Goal: Task Accomplishment & Management: Complete application form

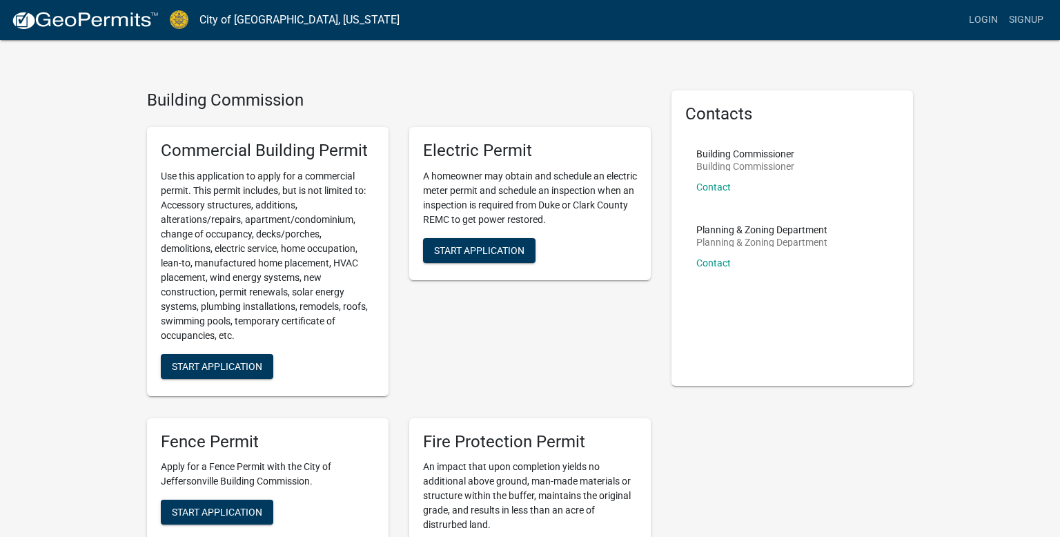
scroll to position [21, 0]
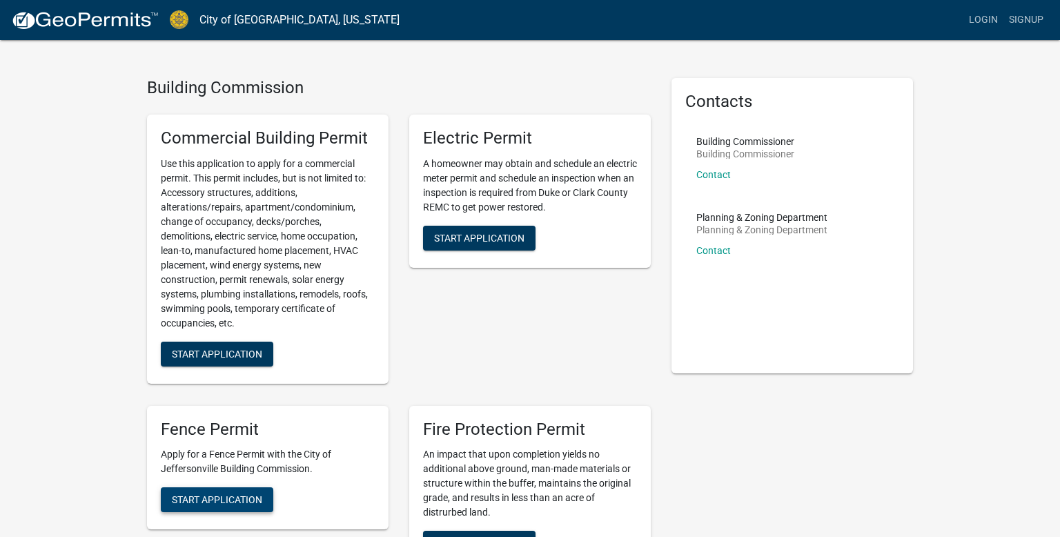
click at [202, 499] on span "Start Application" at bounding box center [217, 499] width 90 height 11
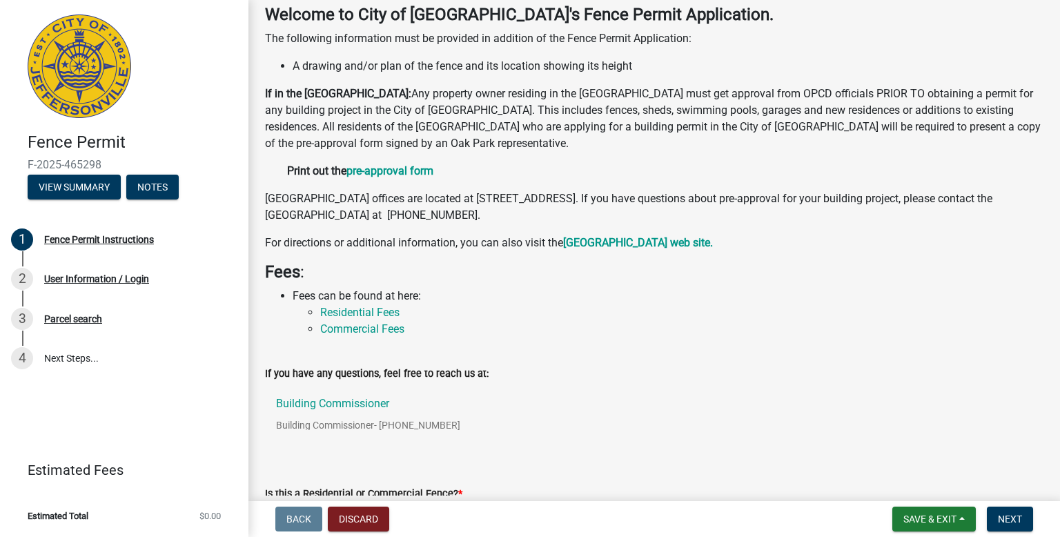
scroll to position [178, 0]
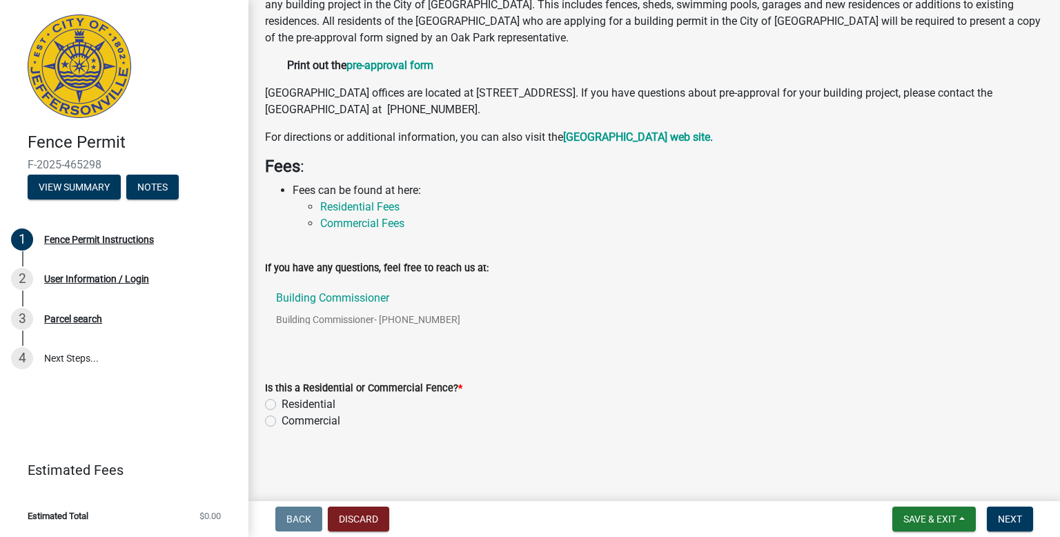
click at [282, 402] on label "Residential" at bounding box center [309, 404] width 54 height 17
click at [282, 402] on input "Residential" at bounding box center [286, 400] width 9 height 9
radio input "true"
click at [1010, 516] on span "Next" at bounding box center [1010, 518] width 24 height 11
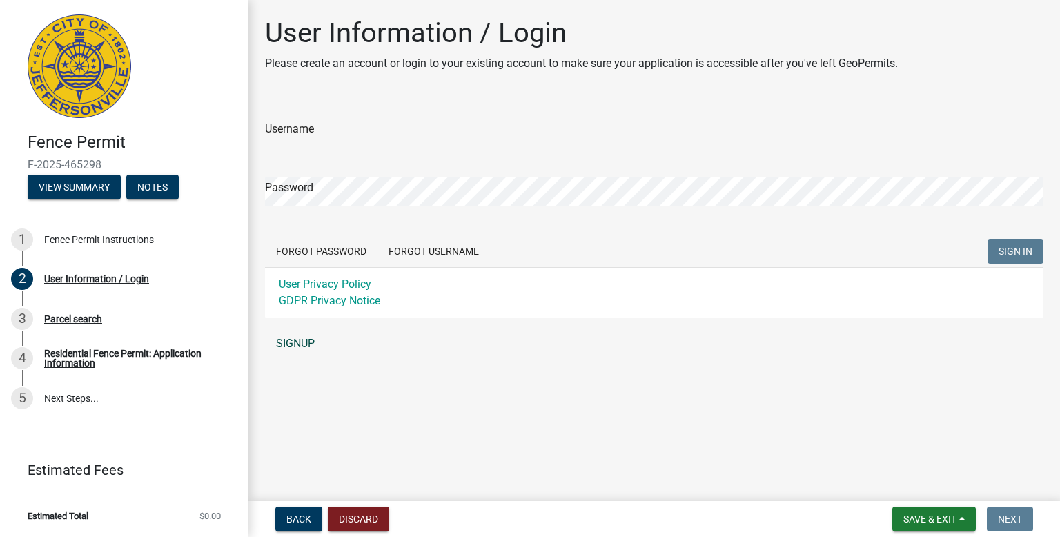
click at [298, 342] on link "SIGNUP" at bounding box center [654, 344] width 778 height 28
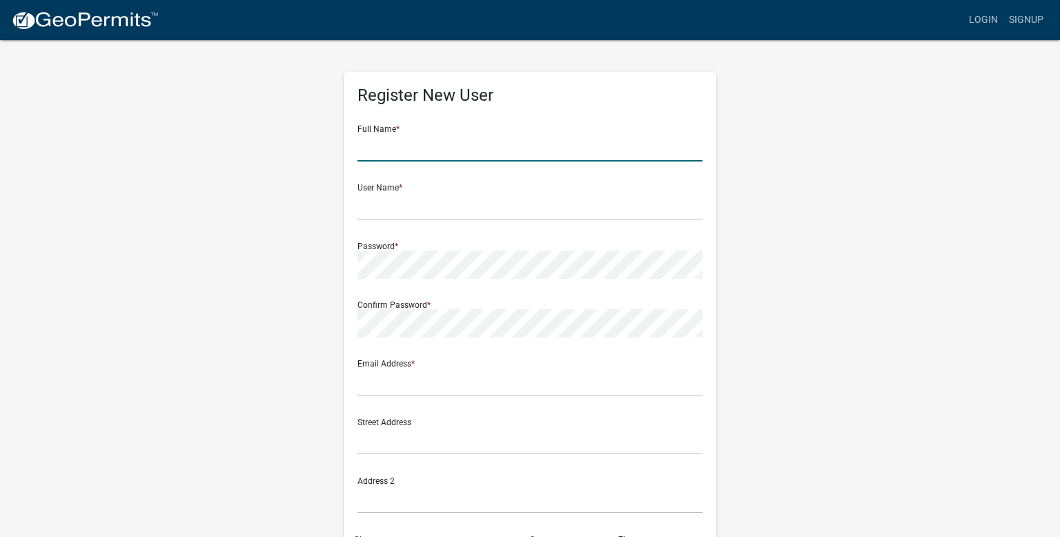
click at [381, 156] on input "text" at bounding box center [529, 147] width 345 height 28
type input "[PERSON_NAME] [PERSON_NAME]"
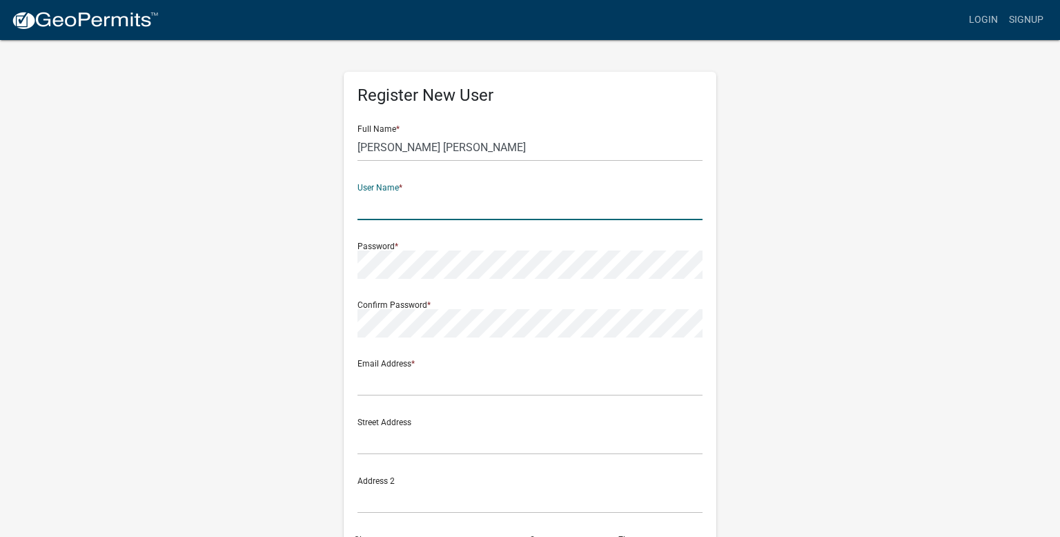
click at [371, 207] on input "text" at bounding box center [529, 206] width 345 height 28
type input "Benjii@25"
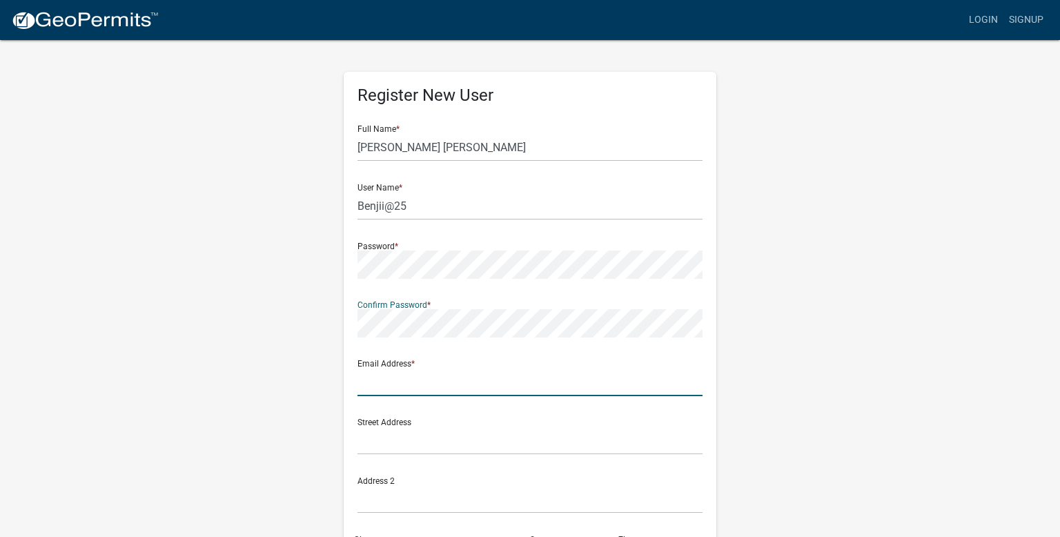
click at [382, 392] on input "text" at bounding box center [529, 382] width 345 height 28
type input "[EMAIL_ADDRESS][DOMAIN_NAME]"
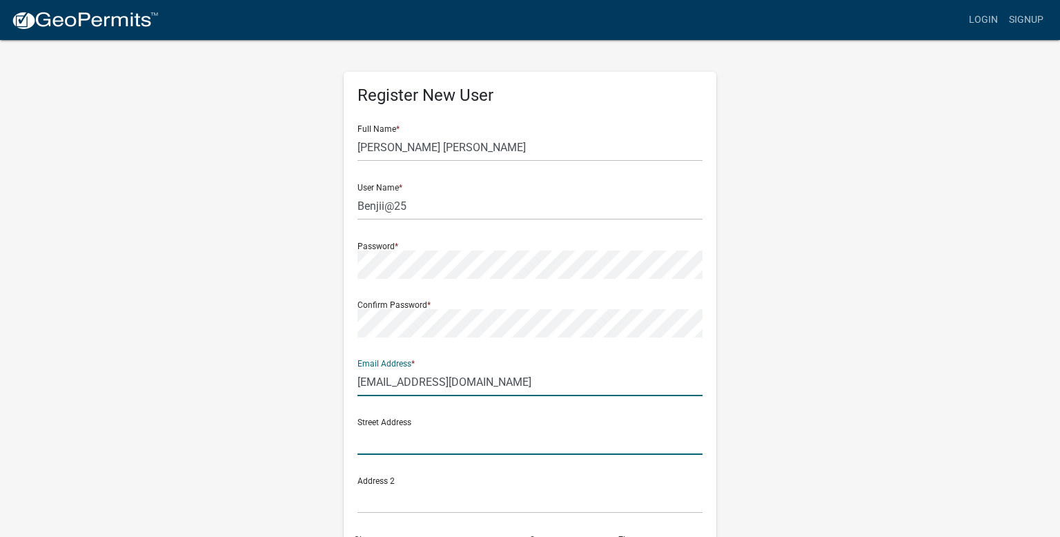
click at [384, 449] on input "text" at bounding box center [529, 440] width 345 height 28
type input "3128 BLUE SKY LOOP"
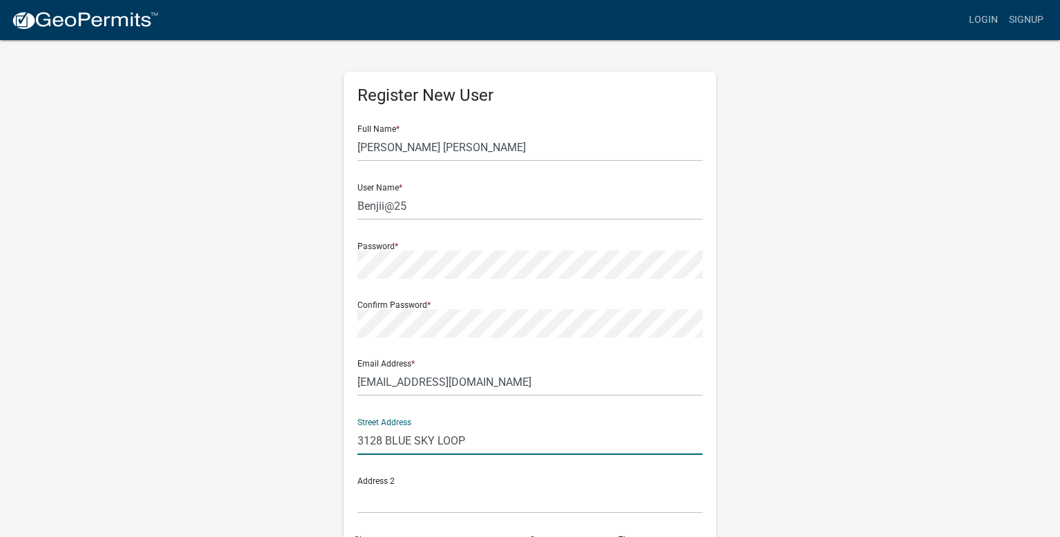
type input "[GEOGRAPHIC_DATA]"
type input "INDIANA"
type input "47130"
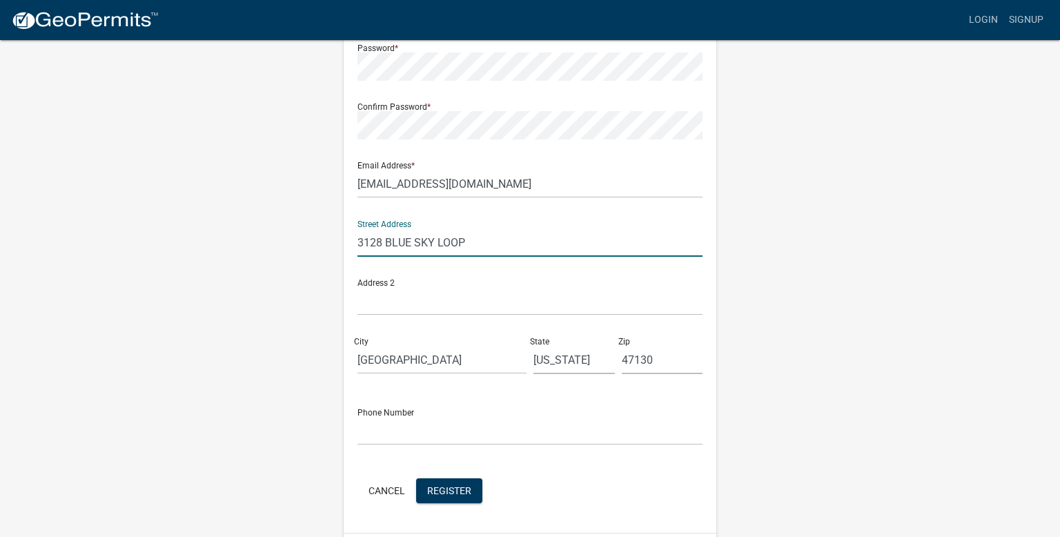
scroll to position [240, 0]
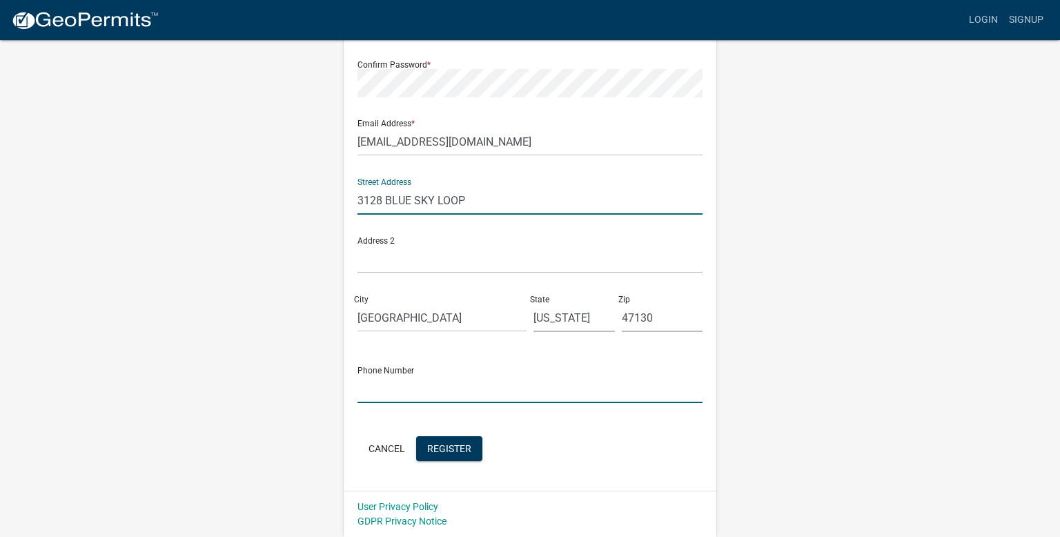
drag, startPoint x: 358, startPoint y: 381, endPoint x: 357, endPoint y: 391, distance: 9.8
click at [358, 384] on input "text" at bounding box center [529, 389] width 345 height 28
type input "5"
type input "(502) 439-5814"
click at [454, 451] on span "Register" at bounding box center [449, 447] width 44 height 11
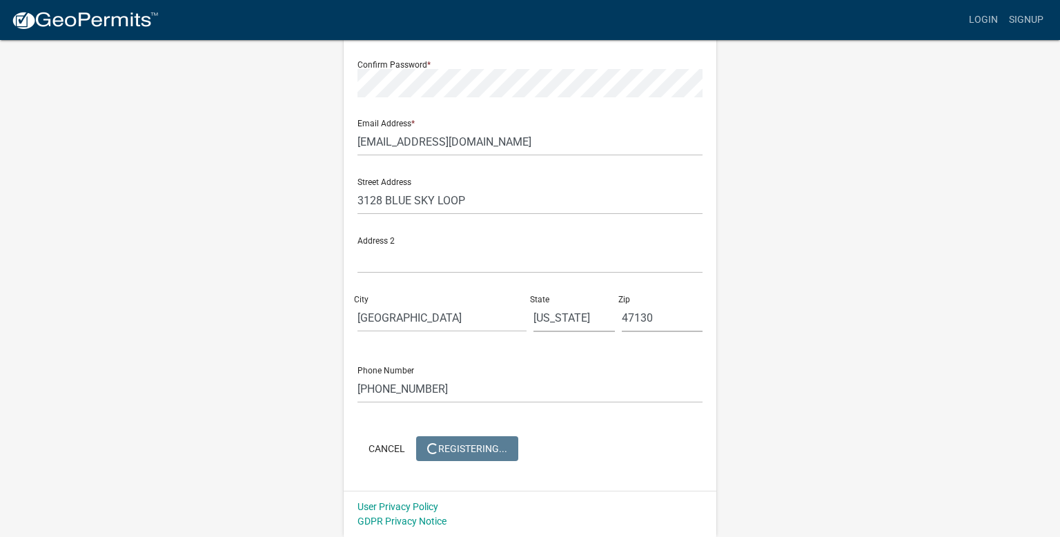
scroll to position [0, 0]
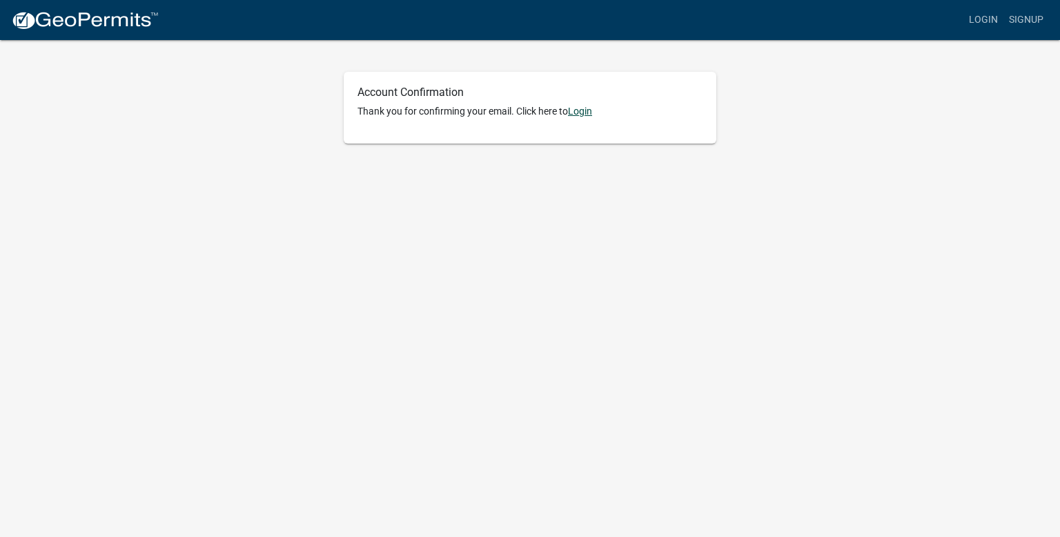
click at [588, 112] on link "Login" at bounding box center [580, 111] width 24 height 11
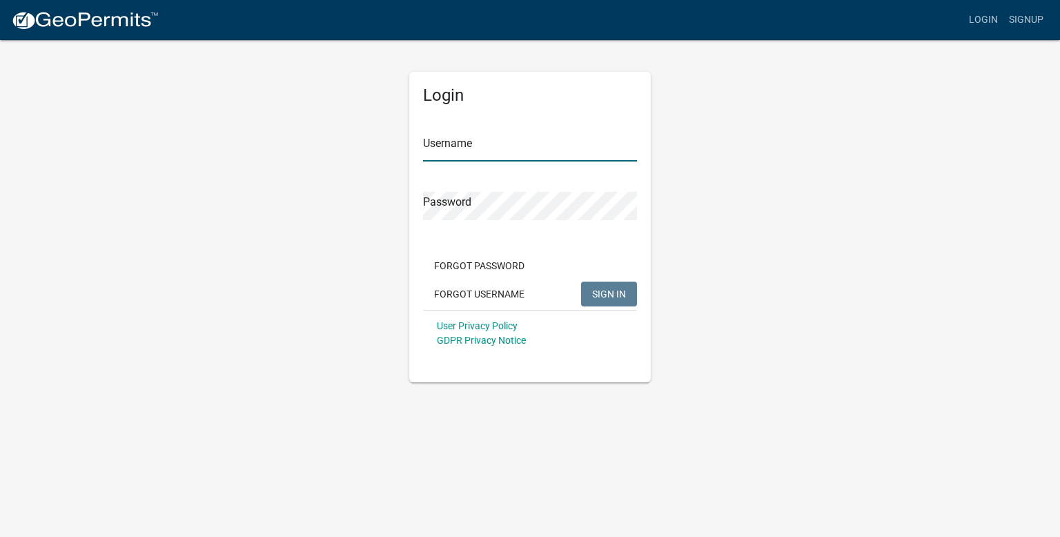
type input "Benjii@25"
click at [594, 300] on button "SIGN IN" at bounding box center [609, 294] width 56 height 25
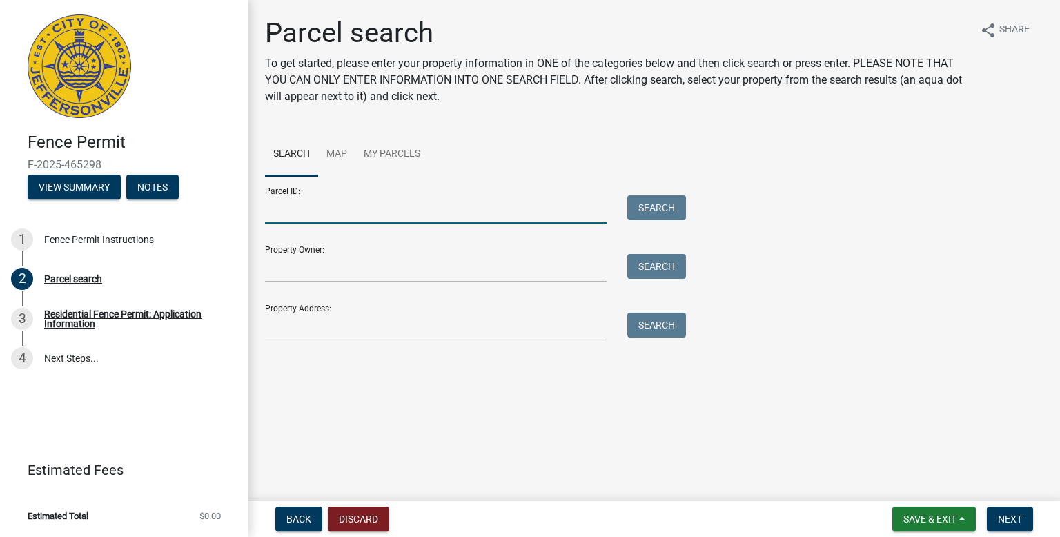
click at [311, 204] on input "Parcel ID:" at bounding box center [436, 209] width 342 height 28
paste input "104202500310000039"
type input "104202500310000039"
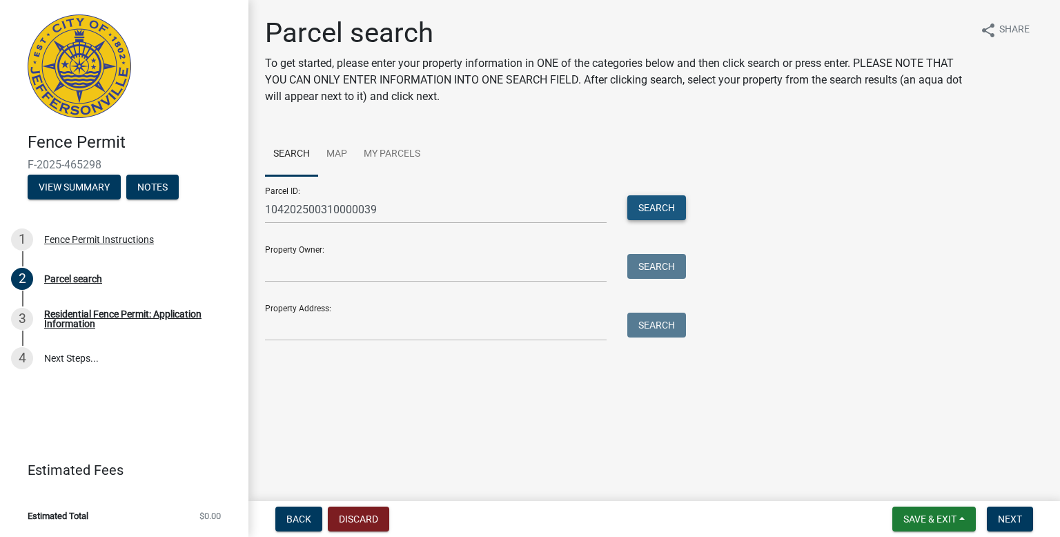
click at [672, 204] on button "Search" at bounding box center [656, 207] width 59 height 25
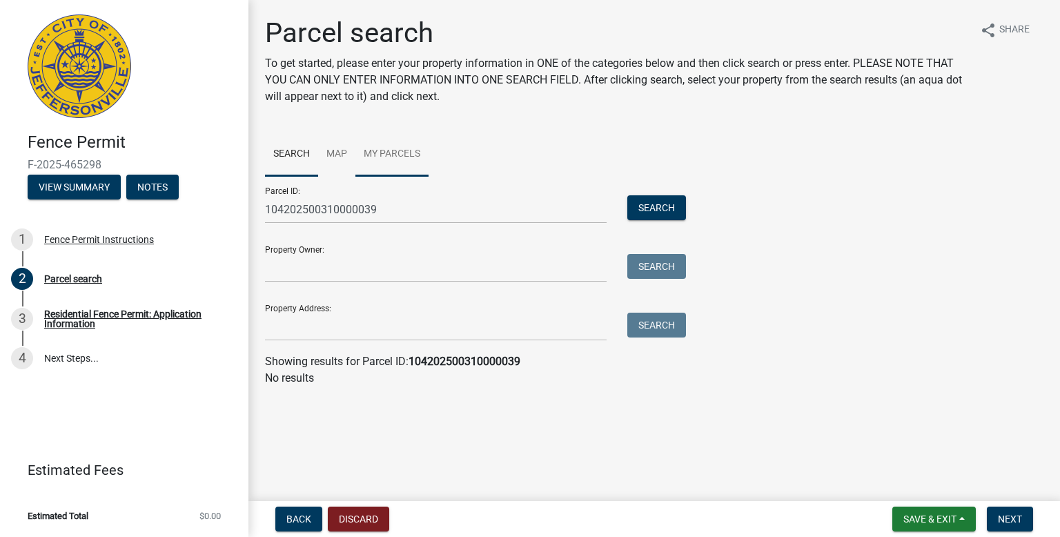
click at [380, 160] on link "My Parcels" at bounding box center [391, 155] width 73 height 44
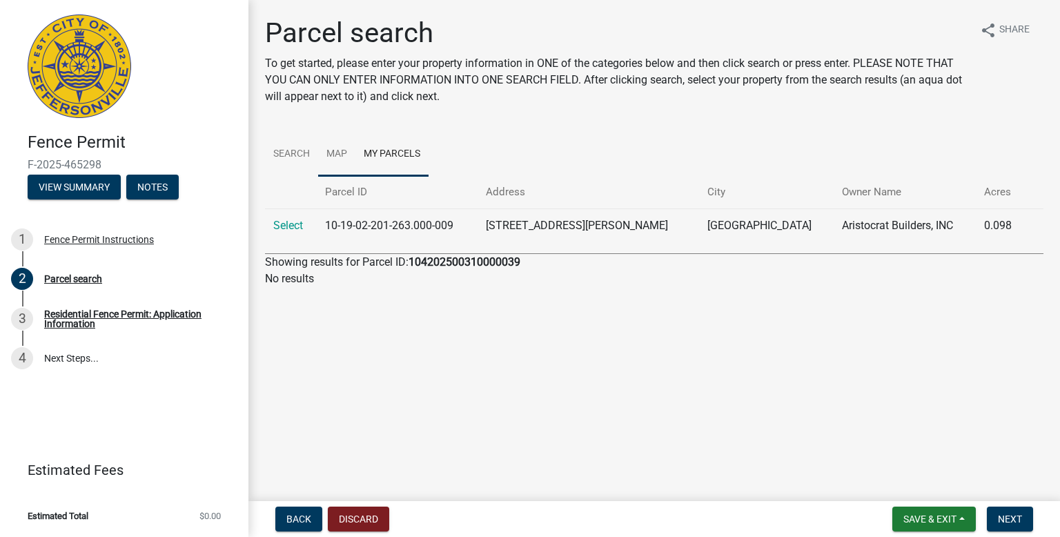
click at [341, 150] on link "Map" at bounding box center [336, 155] width 37 height 44
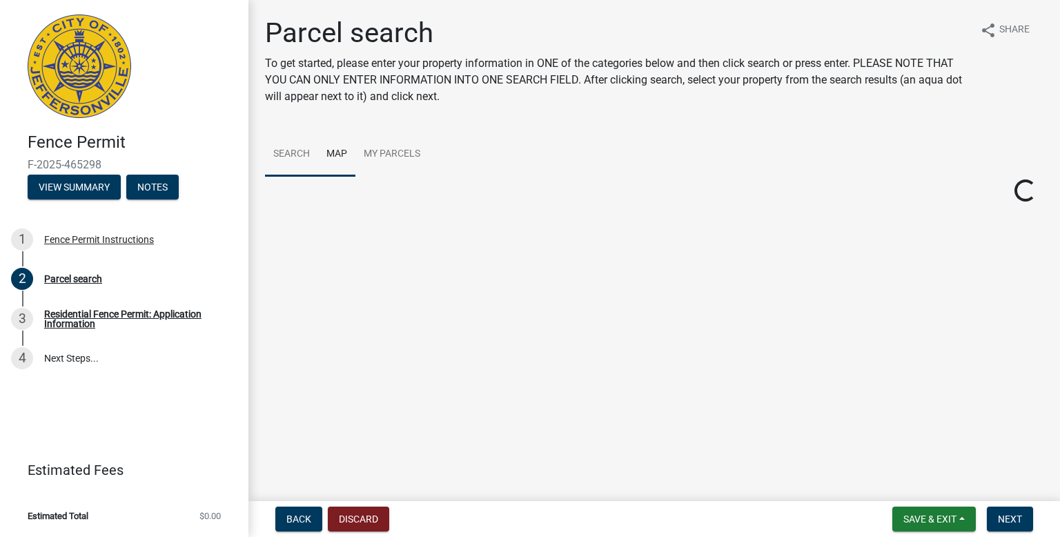
click at [288, 147] on link "Search" at bounding box center [291, 155] width 53 height 44
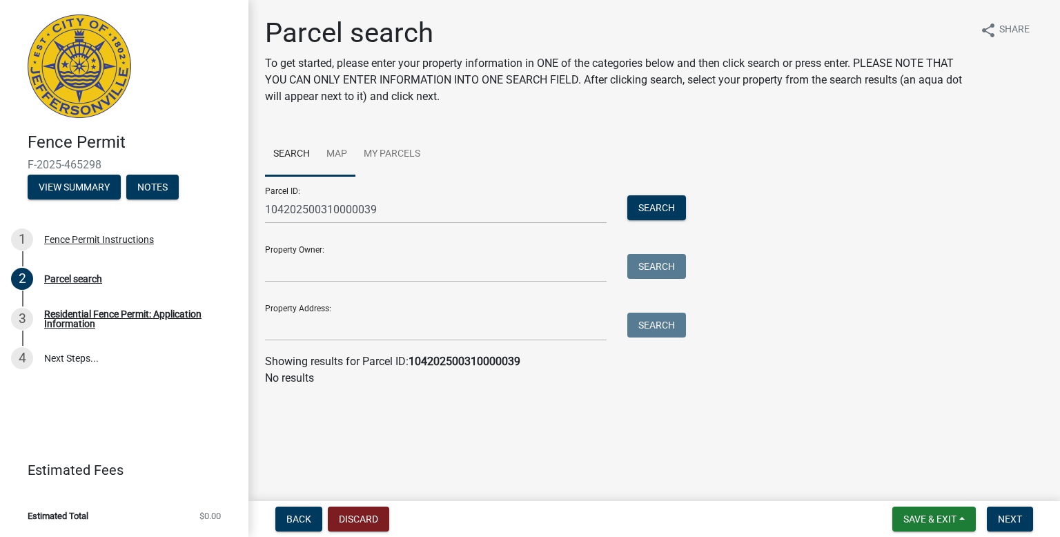
click at [340, 150] on link "Map" at bounding box center [336, 155] width 37 height 44
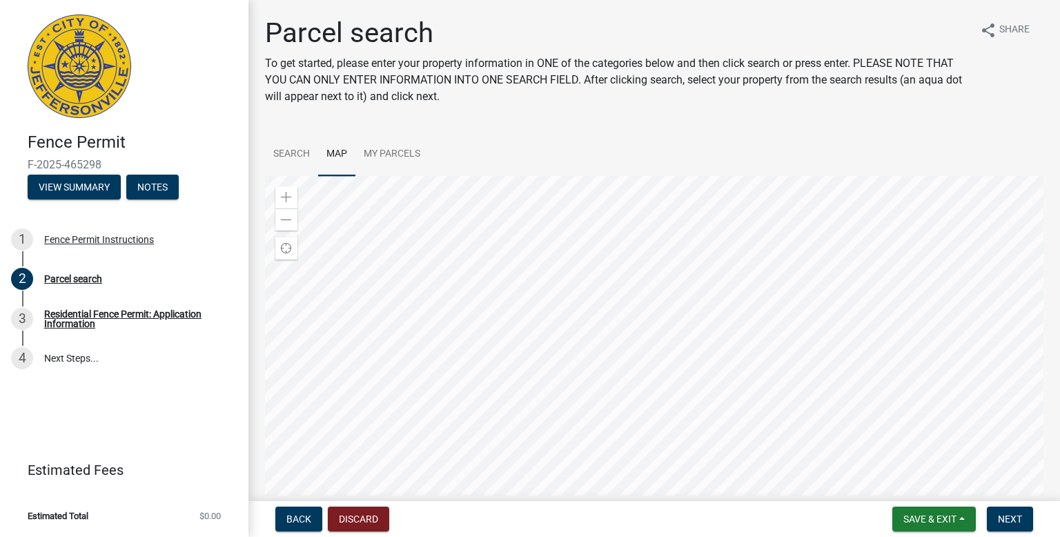
click at [413, 285] on div at bounding box center [654, 348] width 778 height 345
click at [627, 337] on div at bounding box center [654, 348] width 778 height 345
click at [627, 335] on div at bounding box center [654, 348] width 778 height 345
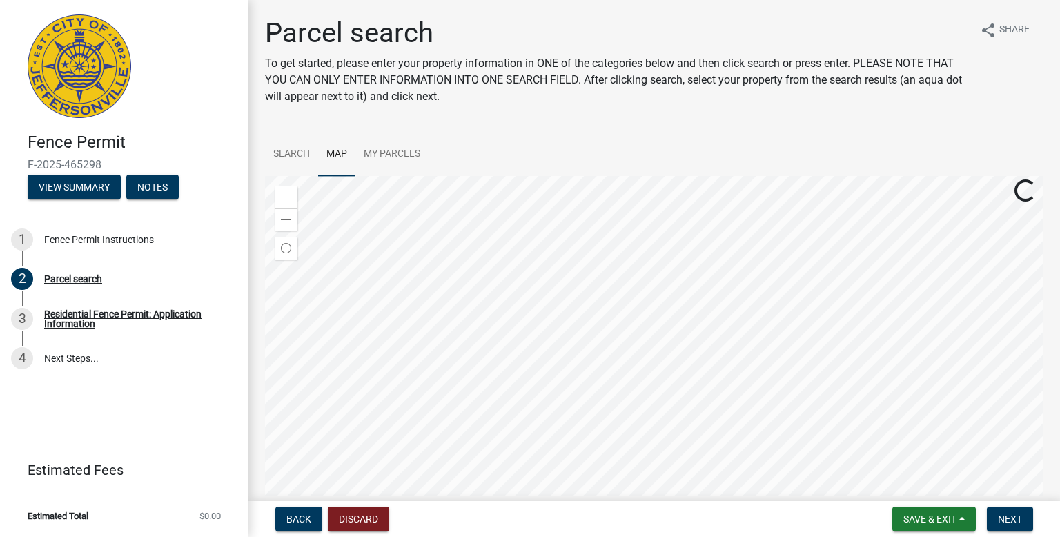
click at [597, 412] on div at bounding box center [654, 348] width 778 height 345
click at [518, 369] on div at bounding box center [654, 348] width 778 height 345
click at [639, 369] on div at bounding box center [654, 348] width 778 height 345
click at [639, 370] on div at bounding box center [654, 348] width 778 height 345
click at [265, 287] on div at bounding box center [654, 348] width 778 height 345
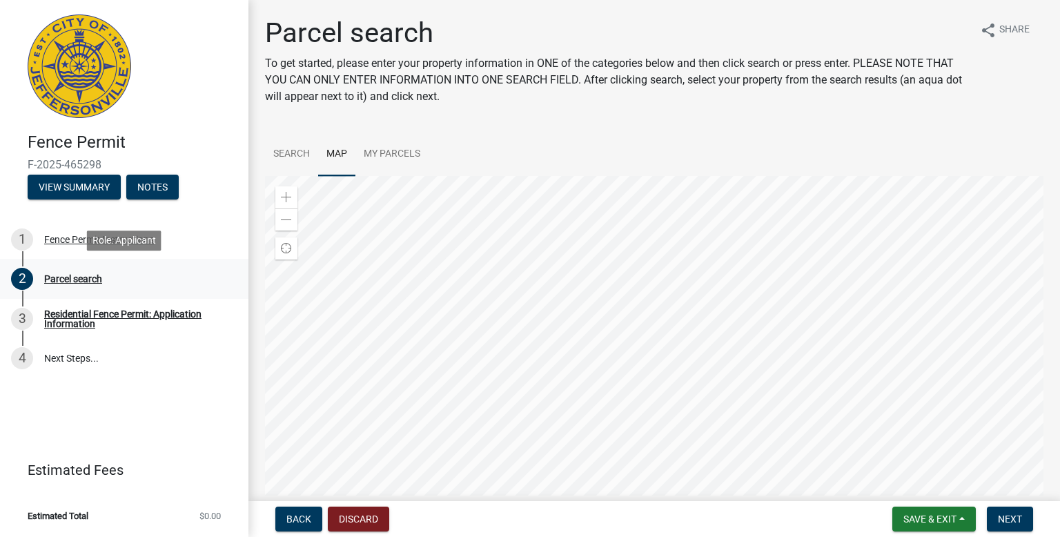
click at [66, 285] on div "2 Parcel search" at bounding box center [118, 279] width 215 height 22
click at [476, 479] on div at bounding box center [654, 348] width 778 height 345
click at [604, 521] on div at bounding box center [654, 348] width 778 height 345
click at [838, 521] on div at bounding box center [654, 348] width 778 height 345
click at [616, 521] on div at bounding box center [654, 348] width 778 height 345
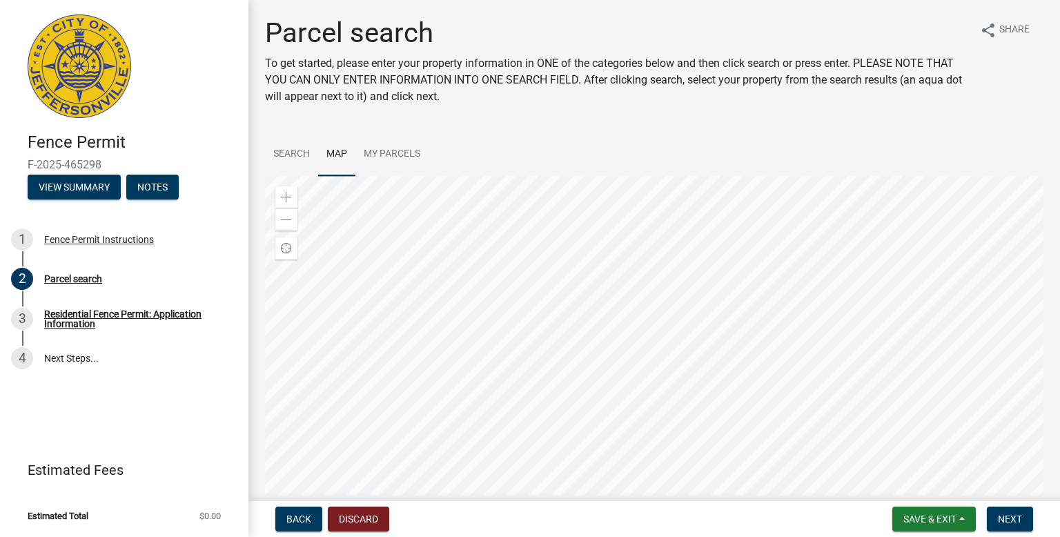
click at [596, 521] on div at bounding box center [654, 348] width 778 height 345
click at [716, 521] on div at bounding box center [654, 348] width 778 height 345
click at [700, 504] on div at bounding box center [654, 348] width 778 height 345
click at [756, 307] on div at bounding box center [654, 348] width 778 height 345
click at [627, 521] on div at bounding box center [654, 348] width 778 height 345
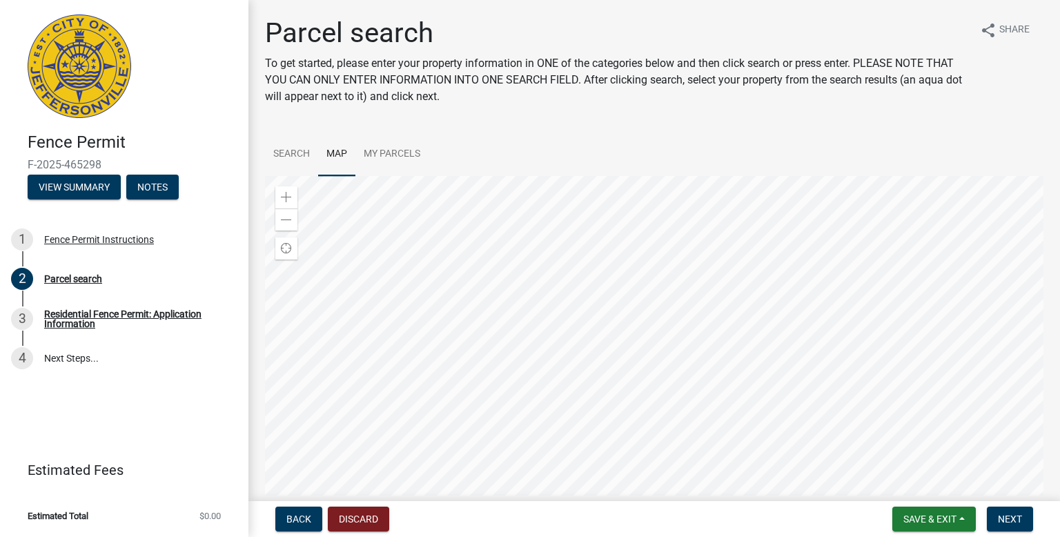
click at [705, 331] on div at bounding box center [654, 348] width 778 height 345
click at [611, 443] on div at bounding box center [654, 348] width 778 height 345
click at [643, 411] on div at bounding box center [654, 348] width 778 height 345
click at [704, 315] on div at bounding box center [654, 348] width 778 height 345
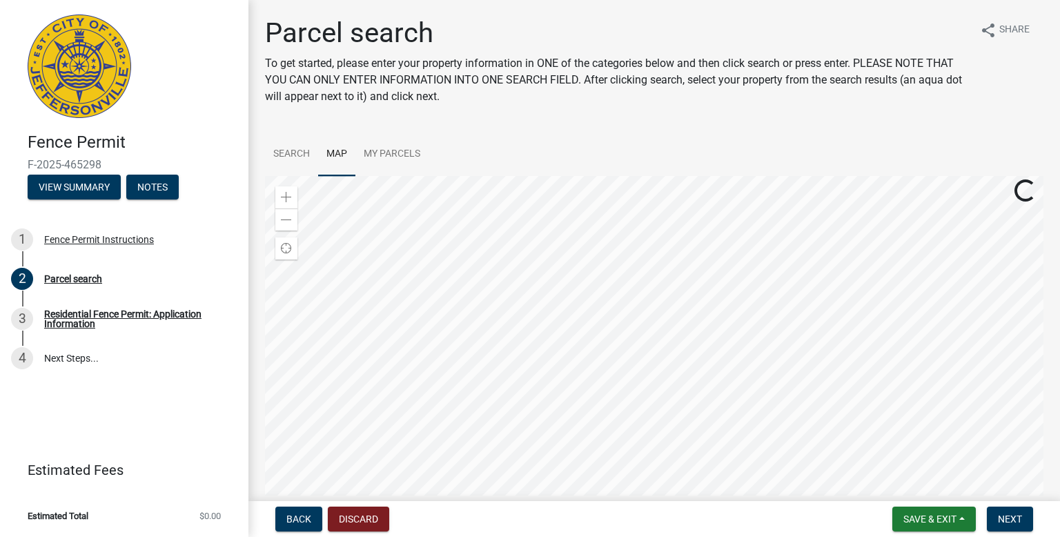
click at [707, 320] on div at bounding box center [654, 348] width 778 height 345
click at [705, 320] on div at bounding box center [654, 348] width 778 height 345
click at [700, 324] on div at bounding box center [654, 348] width 778 height 345
click at [702, 325] on div at bounding box center [654, 348] width 778 height 345
click at [890, 215] on div at bounding box center [654, 348] width 778 height 345
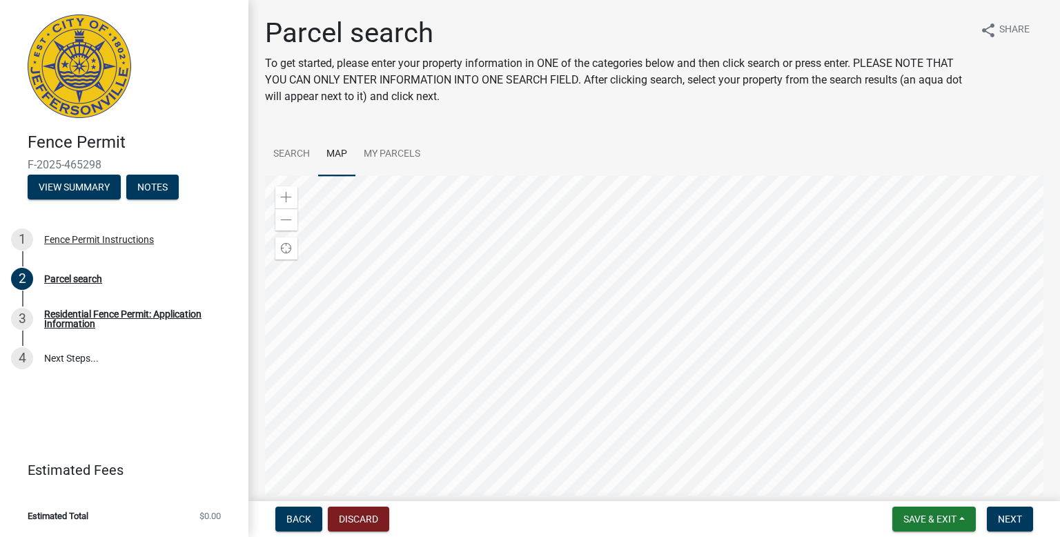
click at [891, 215] on div at bounding box center [654, 348] width 778 height 345
click at [627, 467] on div at bounding box center [654, 348] width 778 height 345
click at [602, 302] on div at bounding box center [654, 348] width 778 height 345
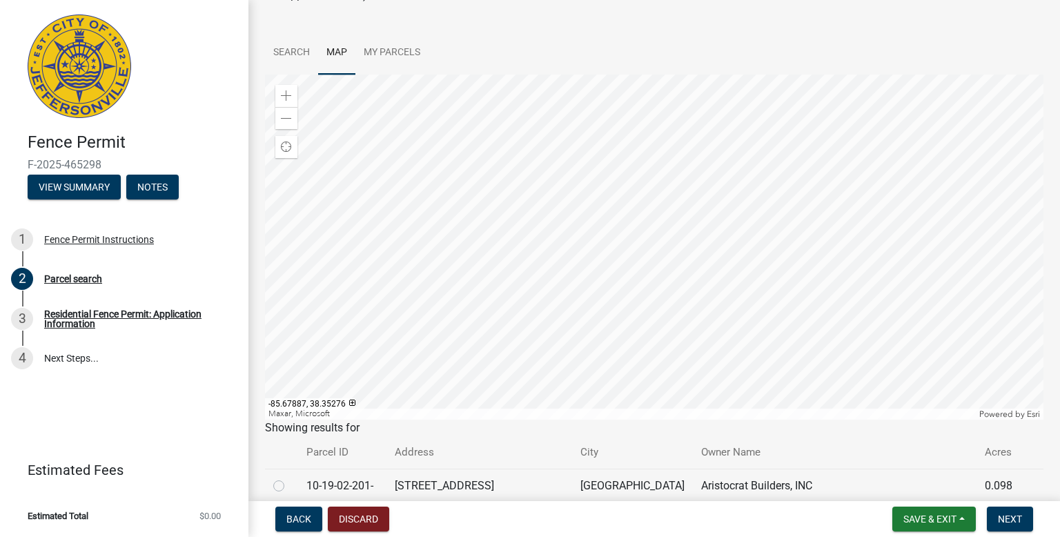
scroll to position [228, 0]
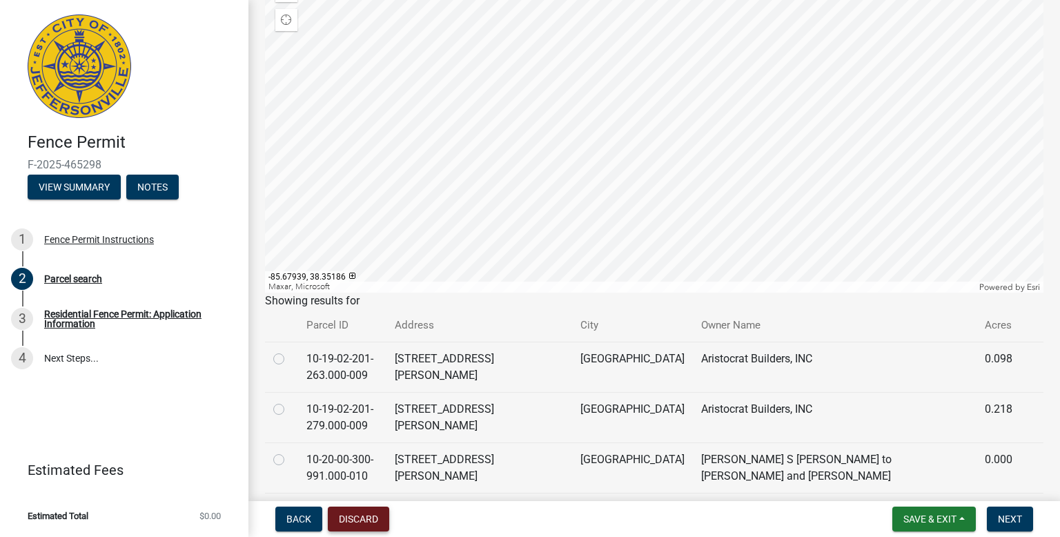
click at [373, 520] on button "Discard" at bounding box center [358, 519] width 61 height 25
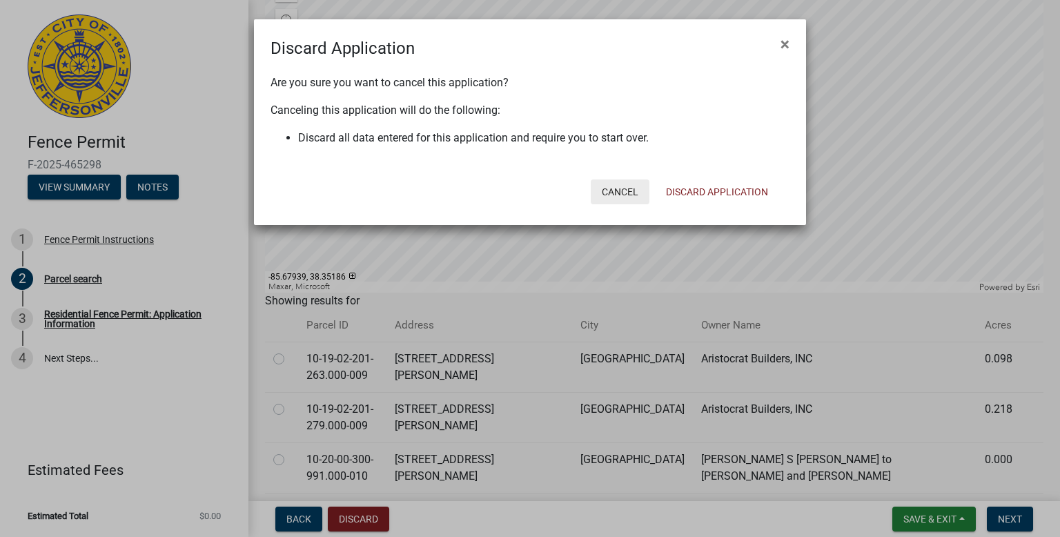
click at [620, 188] on button "Cancel" at bounding box center [620, 191] width 59 height 25
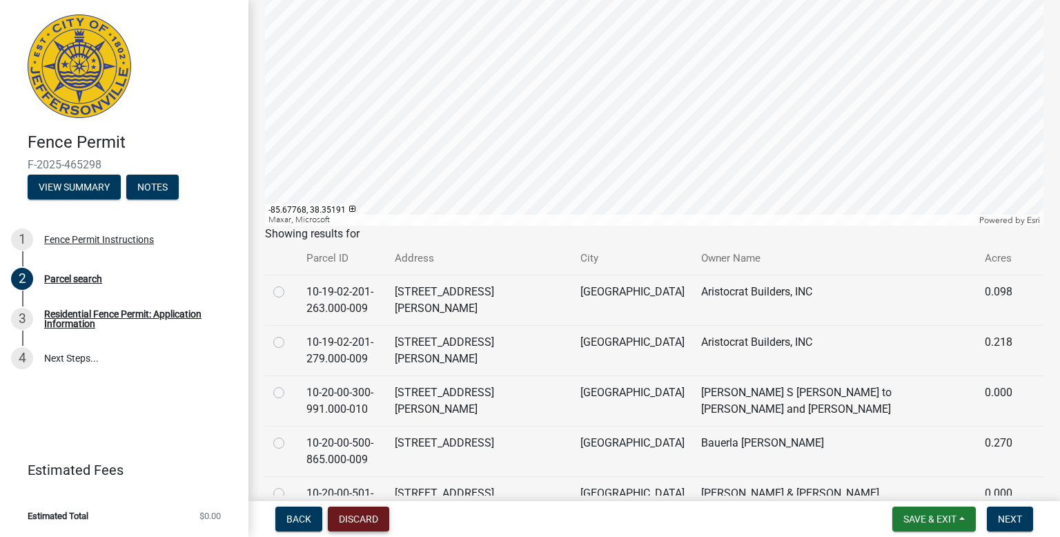
scroll to position [79, 0]
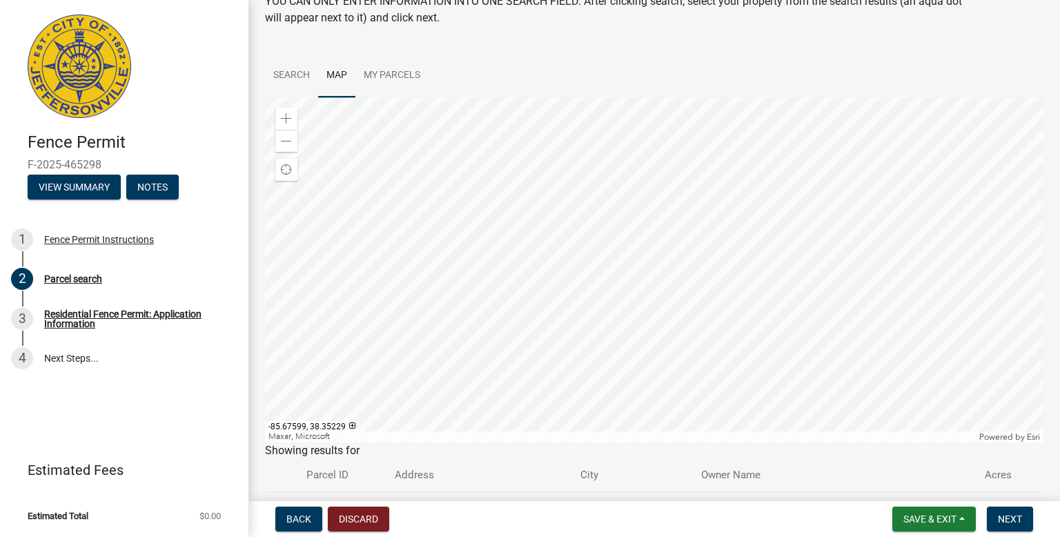
click at [883, 359] on div at bounding box center [654, 269] width 778 height 345
click at [670, 442] on div at bounding box center [654, 269] width 778 height 345
click at [696, 442] on div at bounding box center [654, 269] width 778 height 345
click at [718, 364] on div at bounding box center [654, 269] width 778 height 345
click at [678, 267] on div at bounding box center [654, 269] width 778 height 345
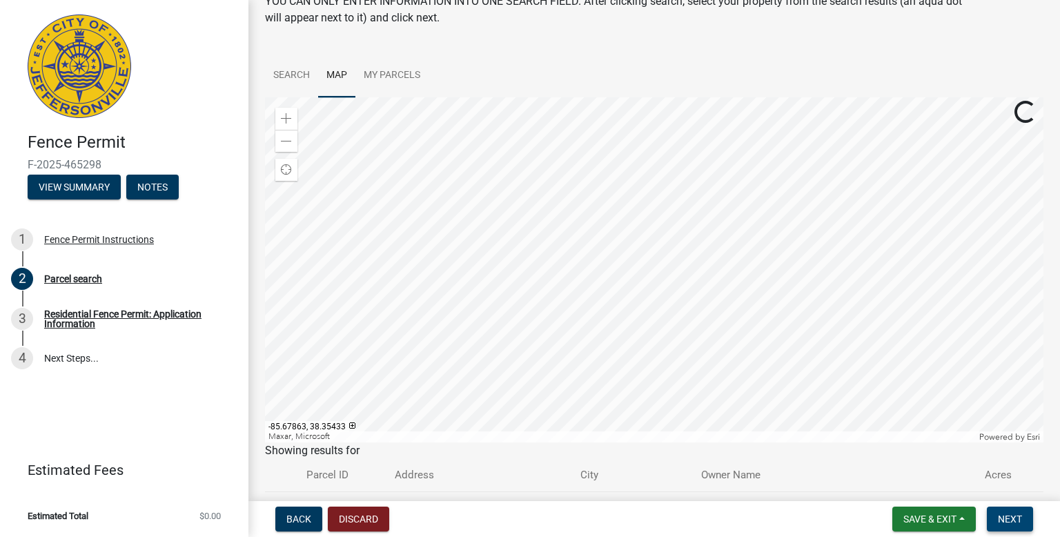
click at [1006, 524] on span "Next" at bounding box center [1010, 518] width 24 height 11
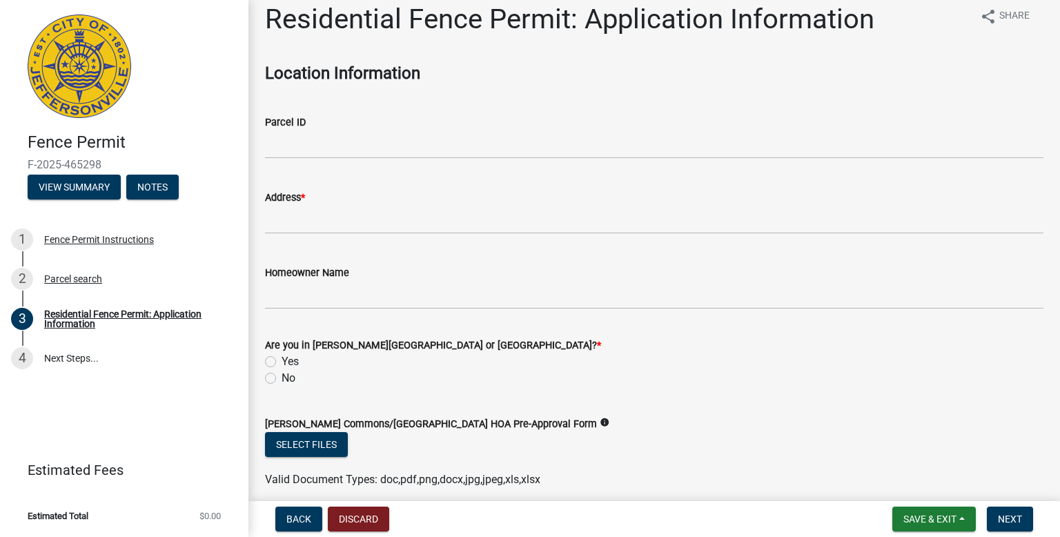
scroll to position [0, 0]
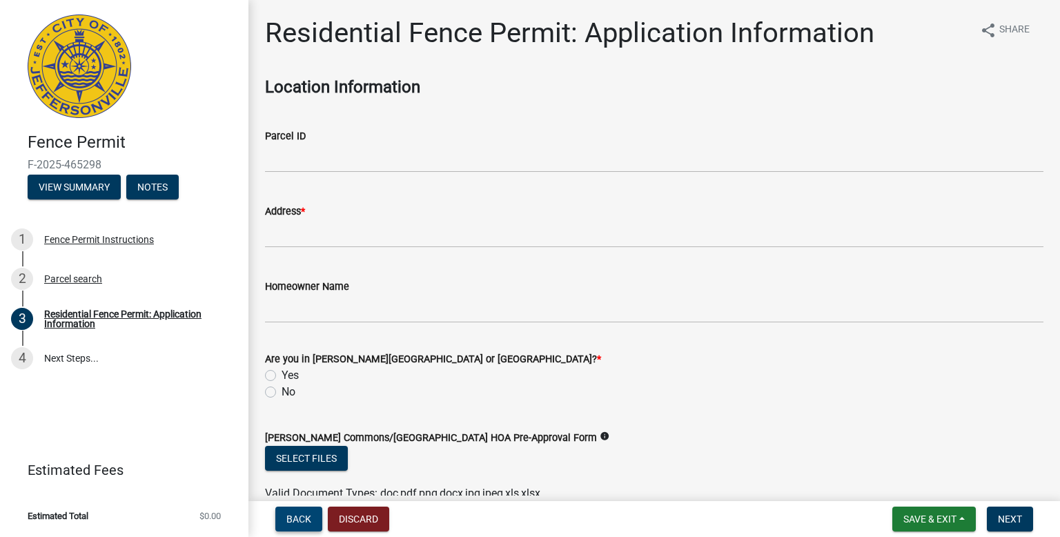
click at [295, 522] on span "Back" at bounding box center [298, 518] width 25 height 11
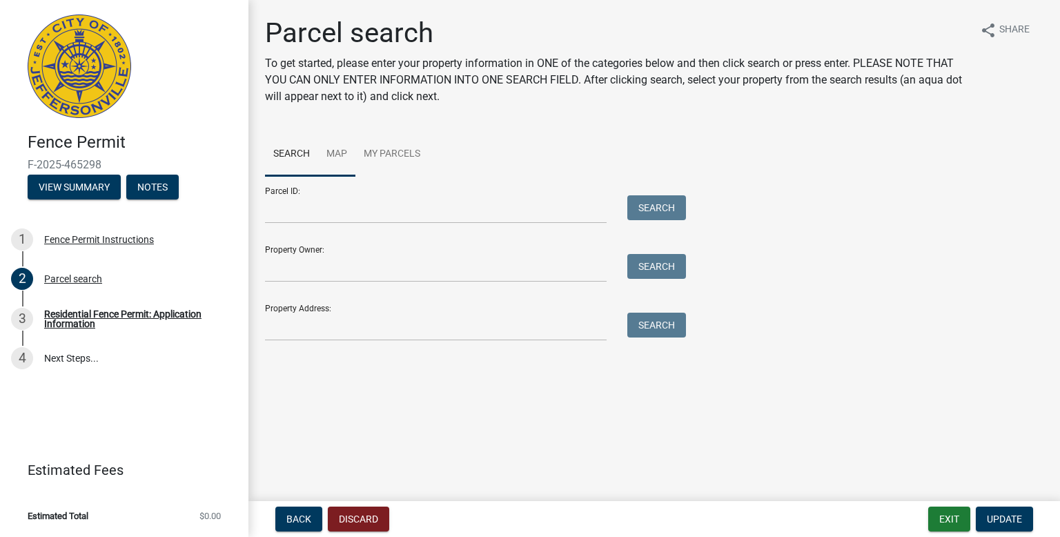
click at [340, 146] on link "Map" at bounding box center [336, 155] width 37 height 44
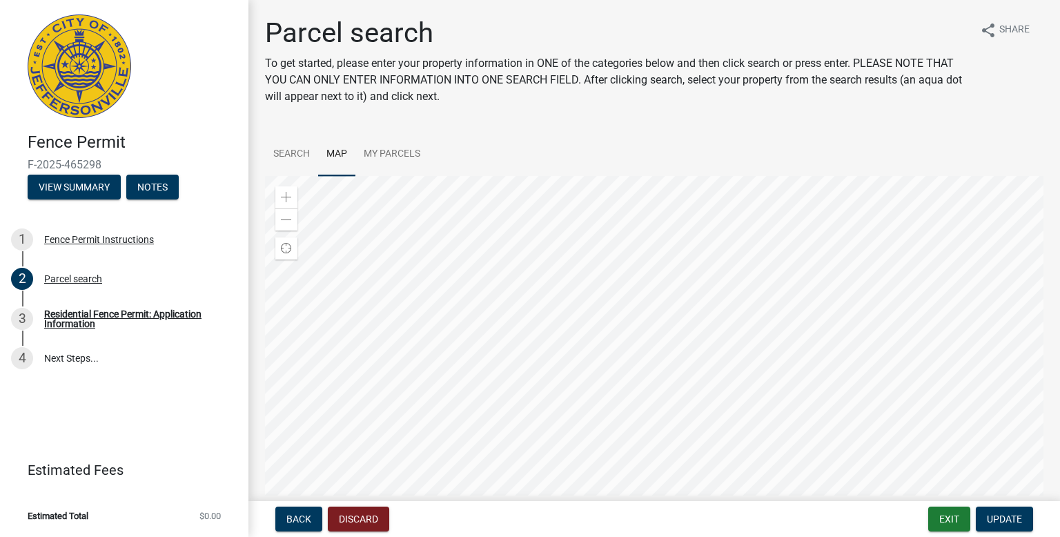
click at [647, 521] on div at bounding box center [654, 348] width 778 height 345
click at [616, 245] on div at bounding box center [654, 348] width 778 height 345
click at [688, 99] on p "To get started, please enter your property information in ONE of the categories…" at bounding box center [617, 80] width 704 height 50
click at [286, 153] on link "Search" at bounding box center [291, 155] width 53 height 44
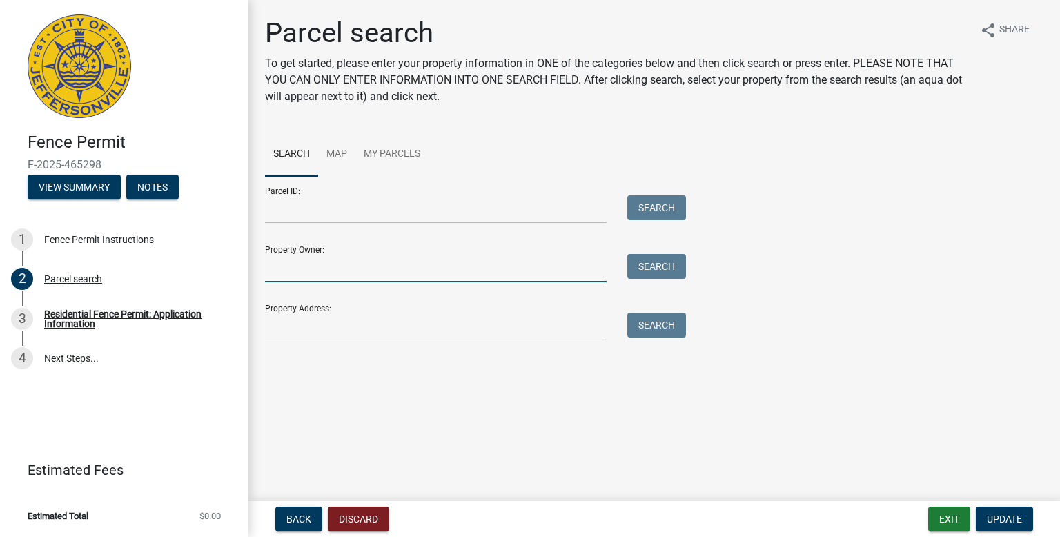
click at [293, 266] on input "Property Owner:" at bounding box center [436, 268] width 342 height 28
type input "[PERSON_NAME], [PERSON_NAME]"
click at [662, 263] on button "Search" at bounding box center [656, 266] width 59 height 25
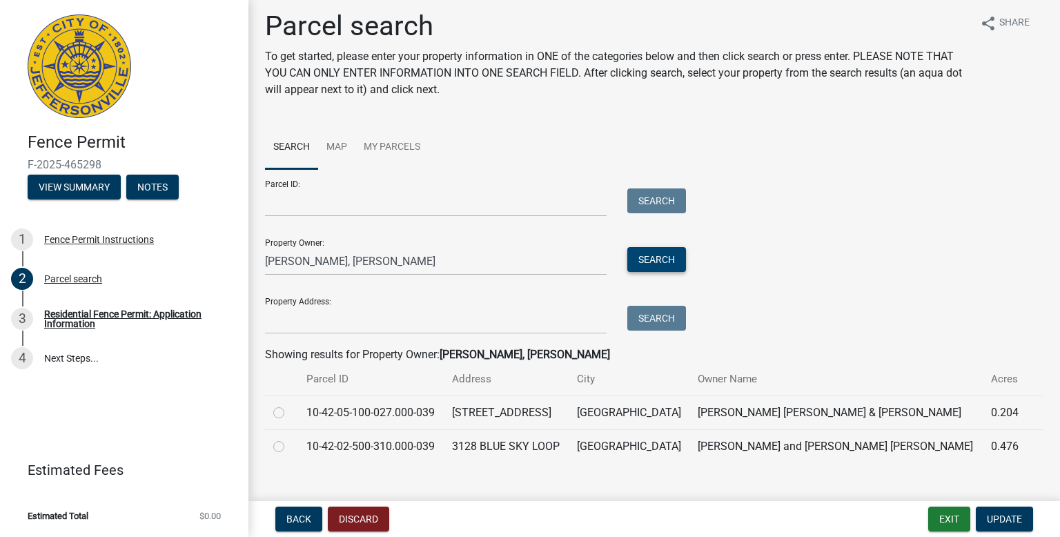
scroll to position [21, 0]
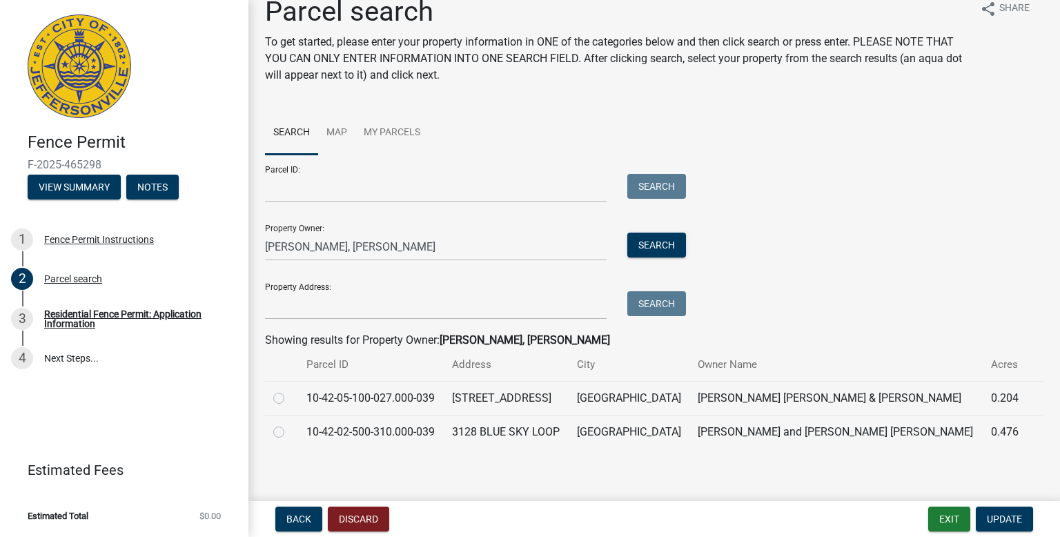
click at [290, 424] on label at bounding box center [290, 424] width 0 height 0
click at [290, 433] on input "radio" at bounding box center [294, 428] width 9 height 9
radio input "true"
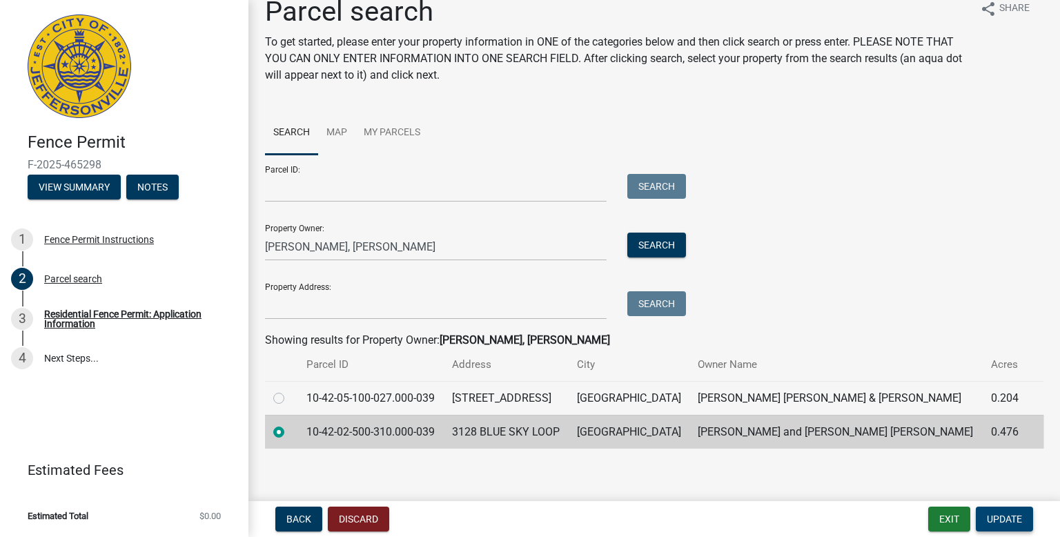
click at [1018, 525] on button "Update" at bounding box center [1004, 519] width 57 height 25
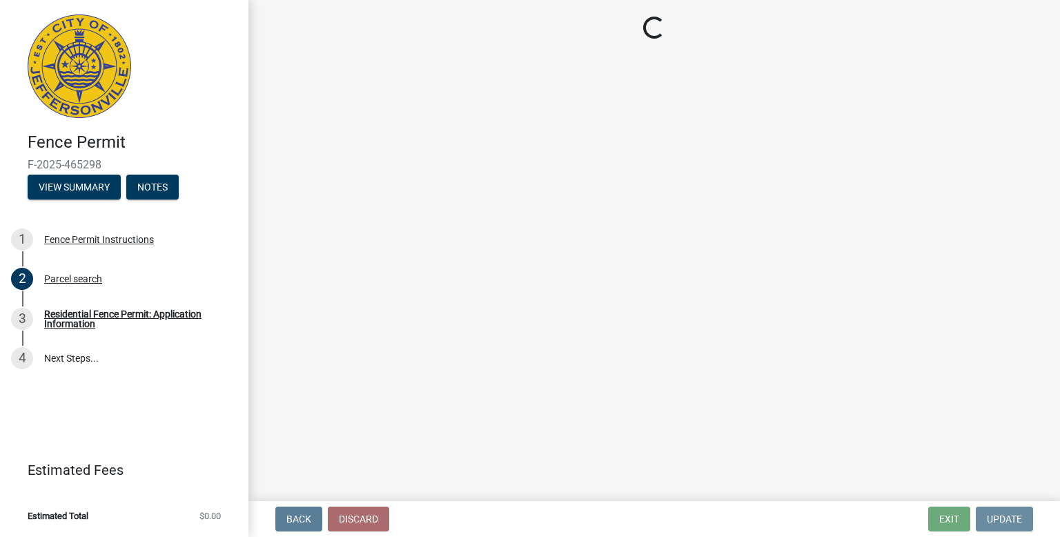
scroll to position [0, 0]
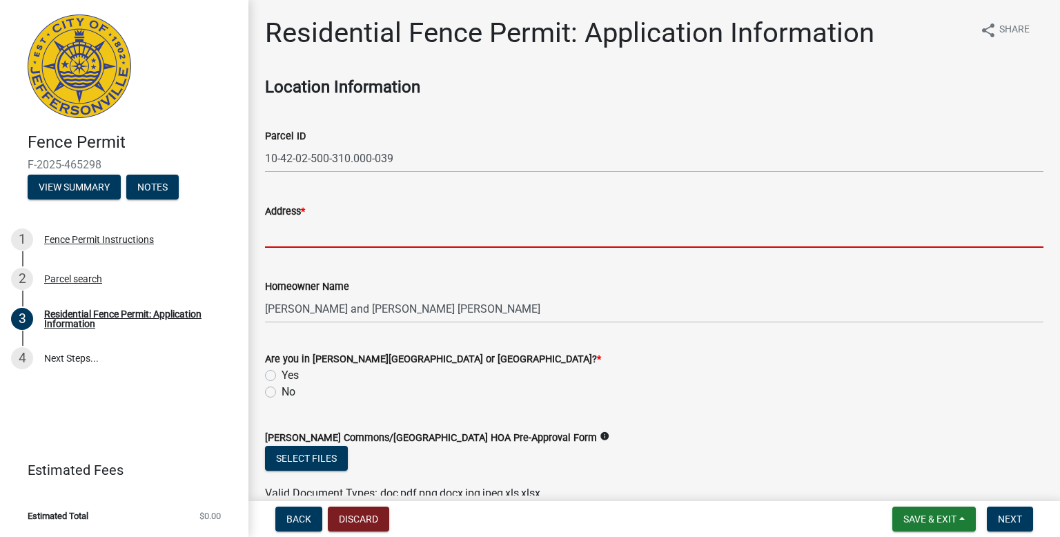
click at [275, 231] on input "Address *" at bounding box center [654, 233] width 778 height 28
type input "3128 BLUE SKY LOOP"
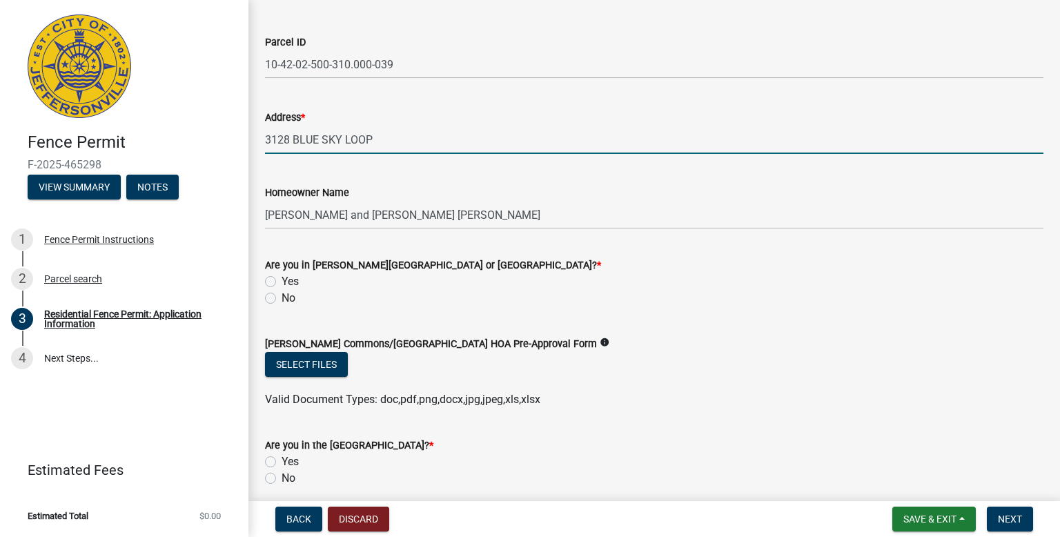
scroll to position [231, 0]
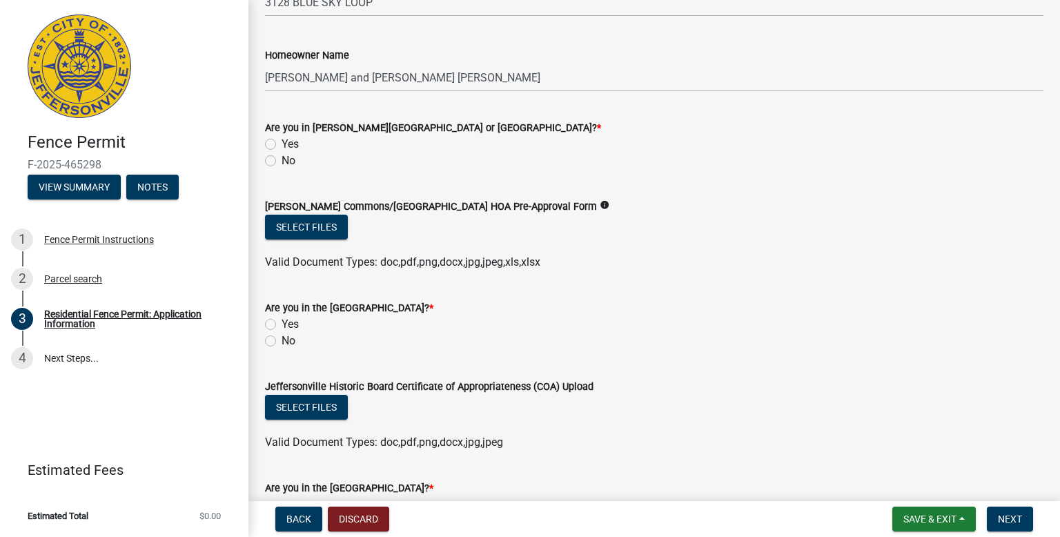
click at [282, 160] on label "No" at bounding box center [289, 161] width 14 height 17
click at [282, 160] on input "No" at bounding box center [286, 157] width 9 height 9
radio input "true"
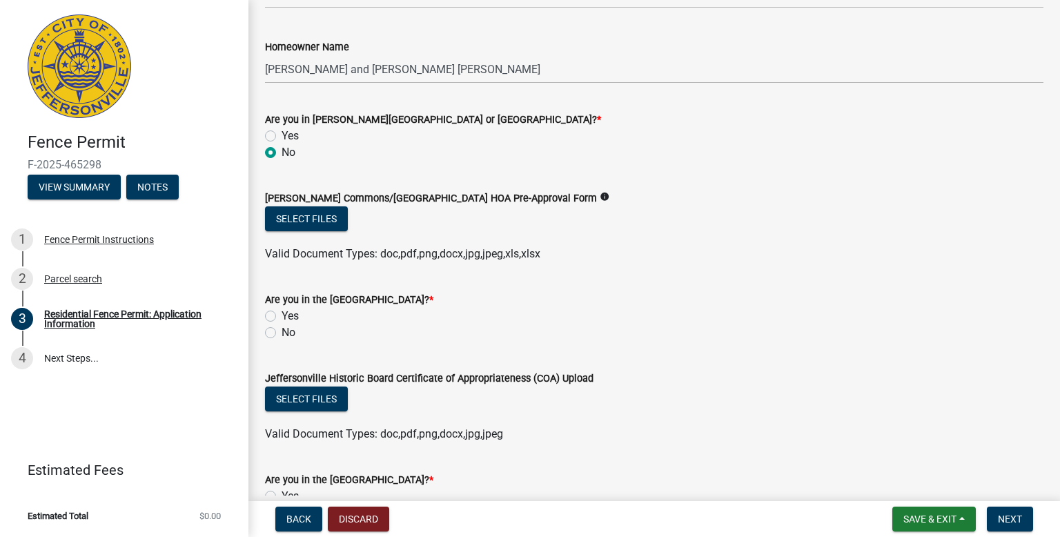
scroll to position [253, 0]
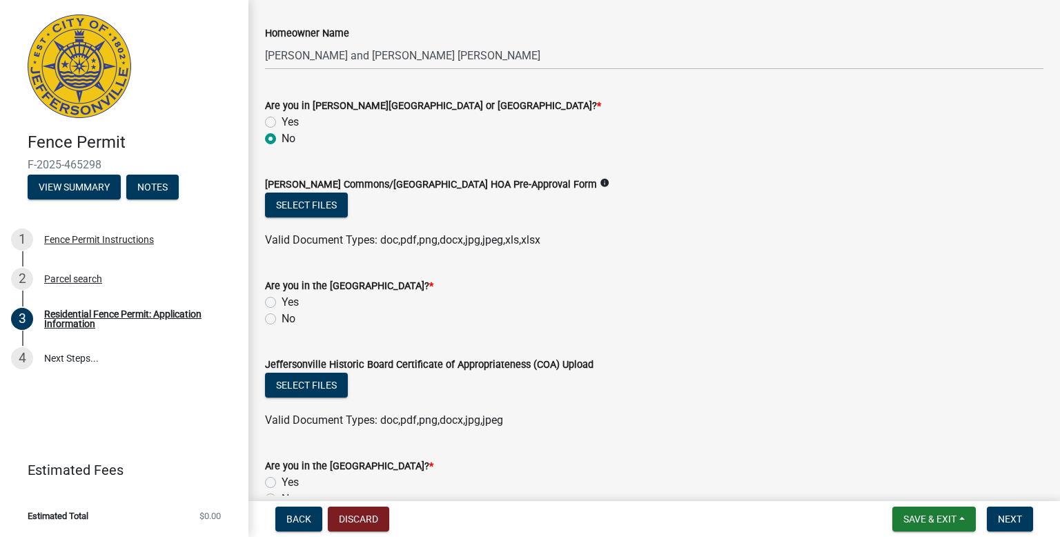
click at [278, 316] on div "No" at bounding box center [654, 319] width 778 height 17
click at [282, 318] on label "No" at bounding box center [289, 319] width 14 height 17
click at [282, 318] on input "No" at bounding box center [286, 315] width 9 height 9
radio input "true"
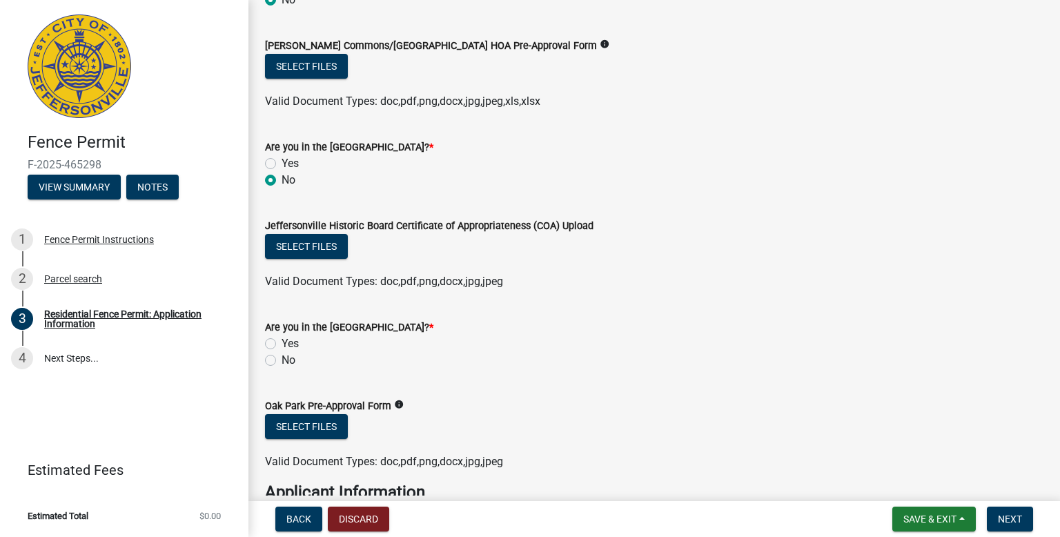
scroll to position [409, 0]
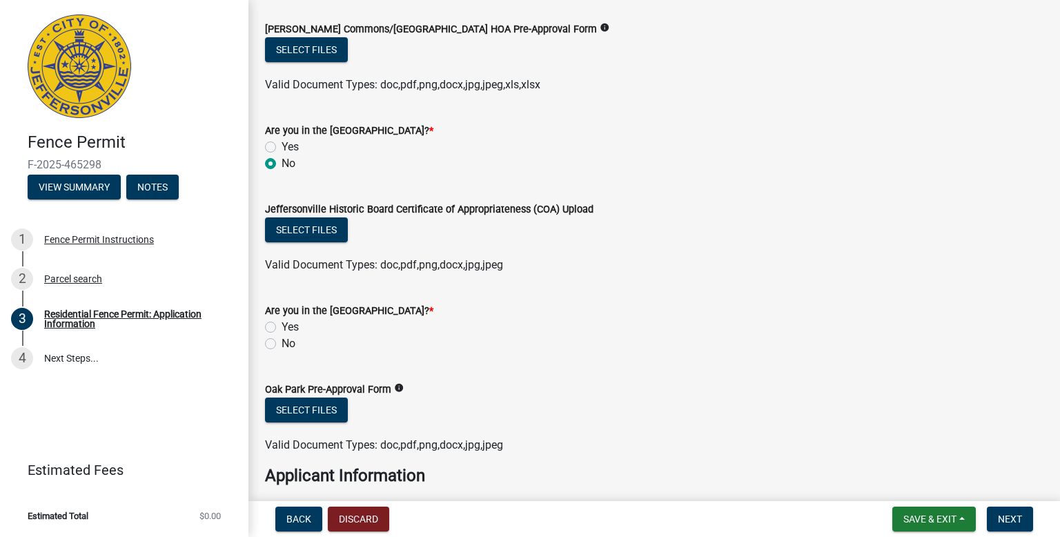
click at [282, 340] on label "No" at bounding box center [289, 343] width 14 height 17
click at [282, 340] on input "No" at bounding box center [286, 339] width 9 height 9
radio input "true"
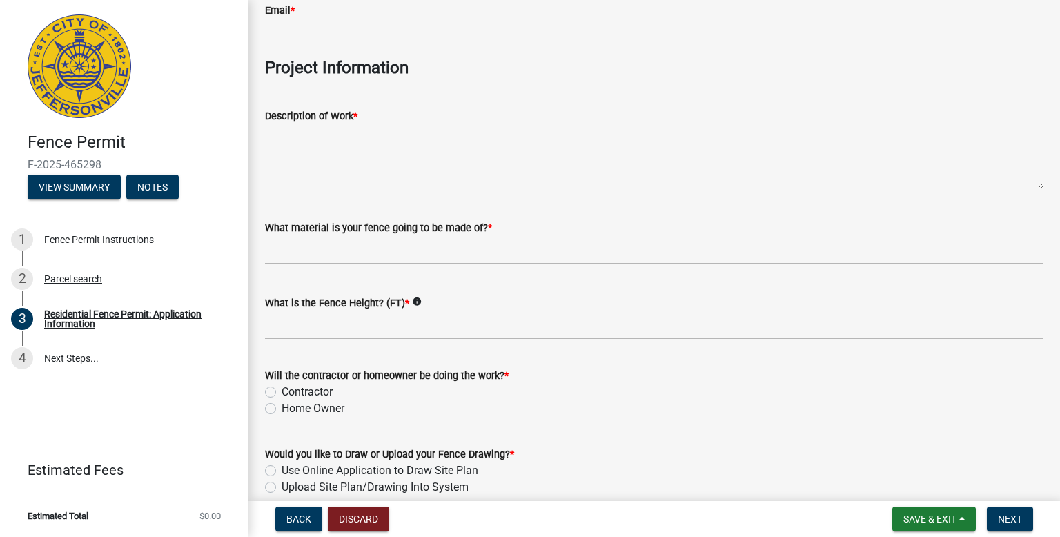
scroll to position [1146, 0]
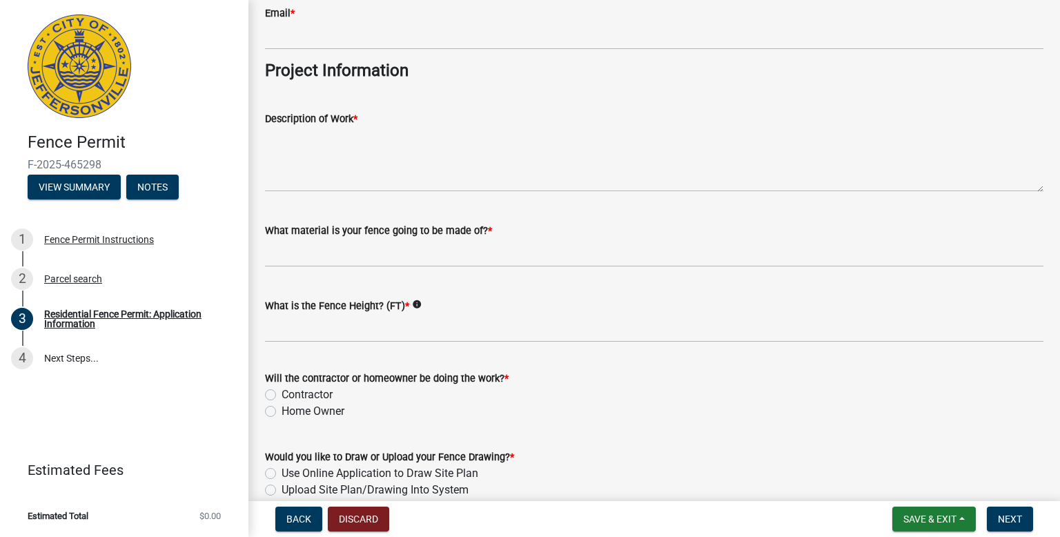
click at [282, 411] on label "Home Owner" at bounding box center [313, 411] width 63 height 17
click at [282, 411] on input "Home Owner" at bounding box center [286, 407] width 9 height 9
radio input "true"
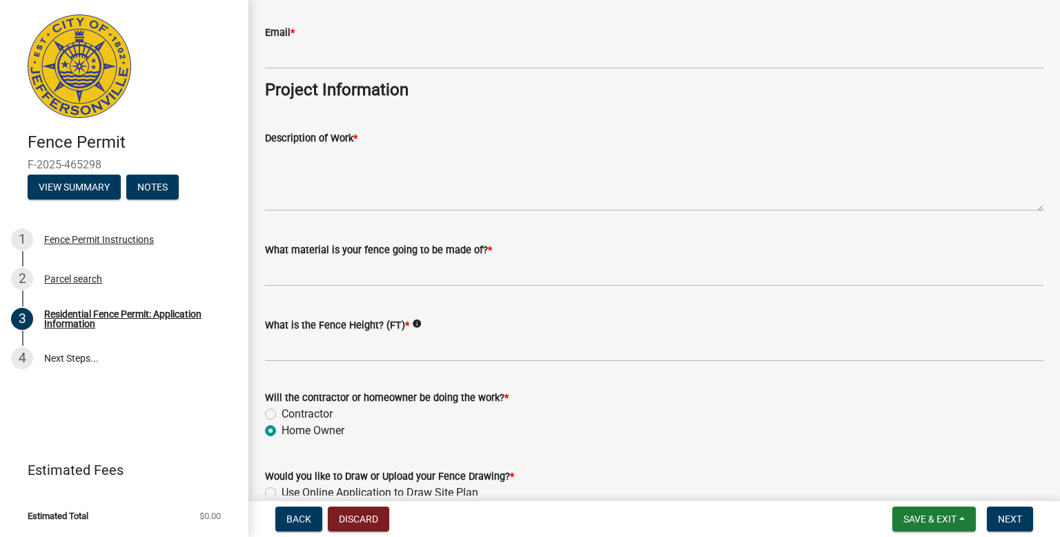
scroll to position [1124, 0]
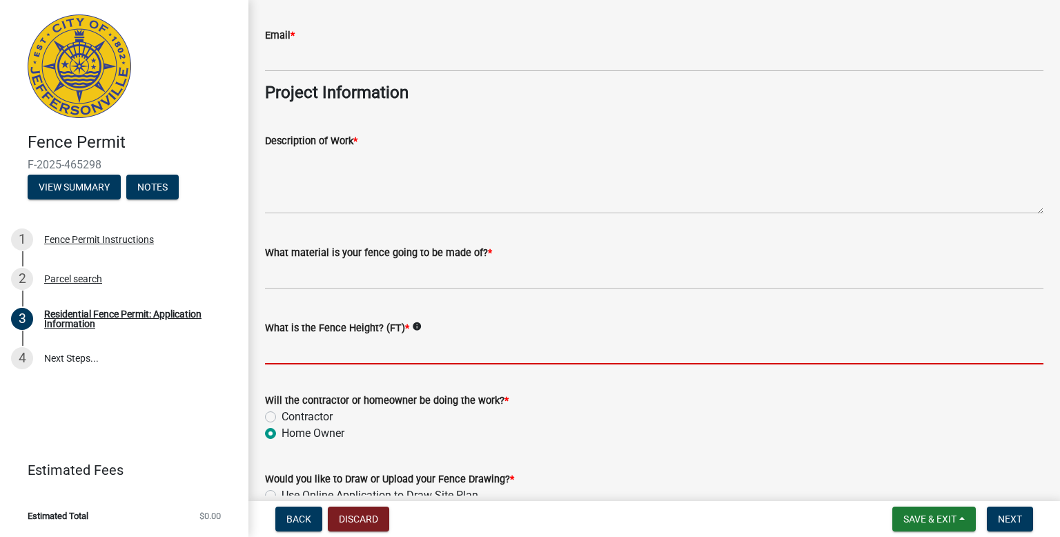
click at [313, 345] on input "What is the Fence Height? (FT) *" at bounding box center [654, 350] width 778 height 28
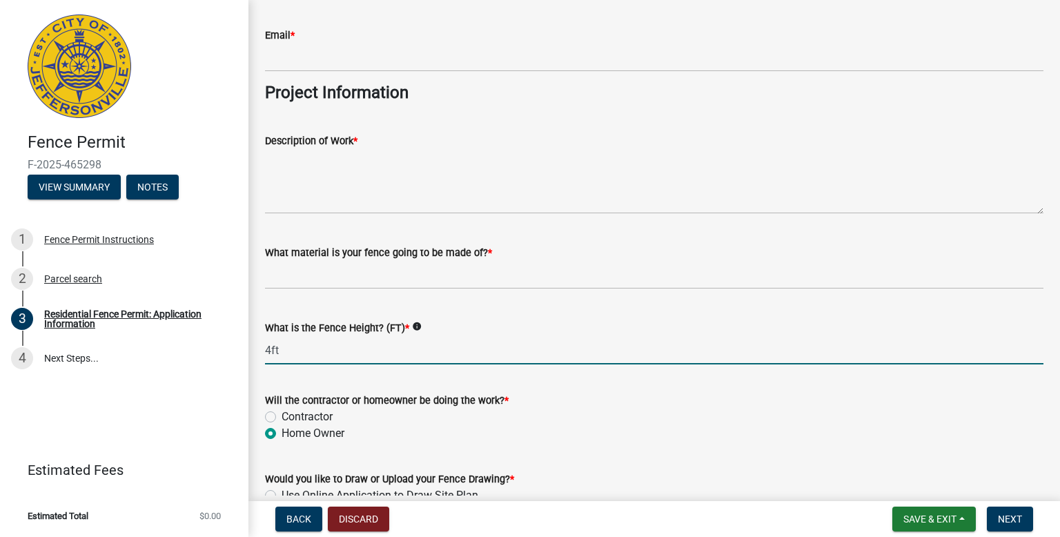
type input "4ft"
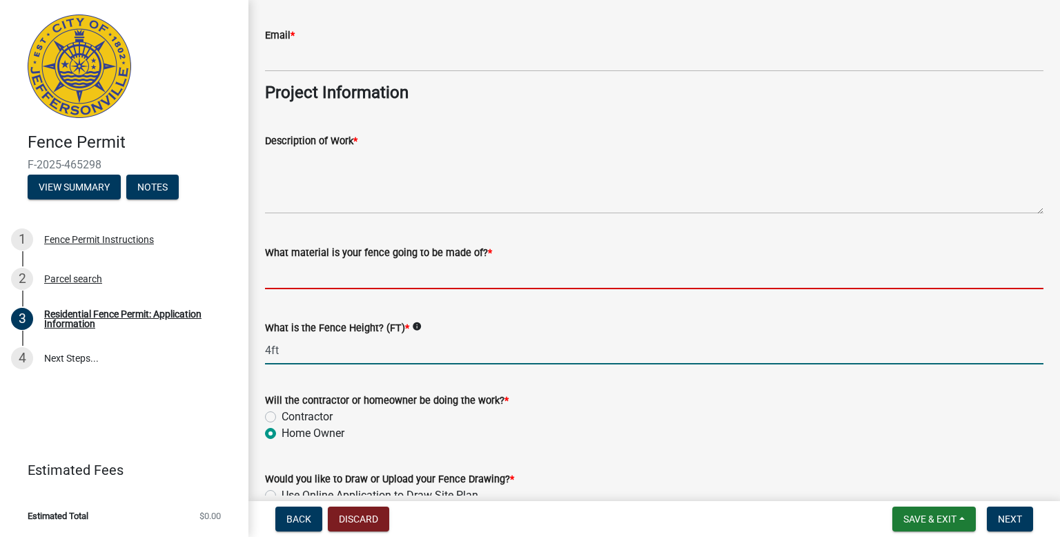
click at [290, 278] on input "What material is your fence going to be made of? *" at bounding box center [654, 275] width 778 height 28
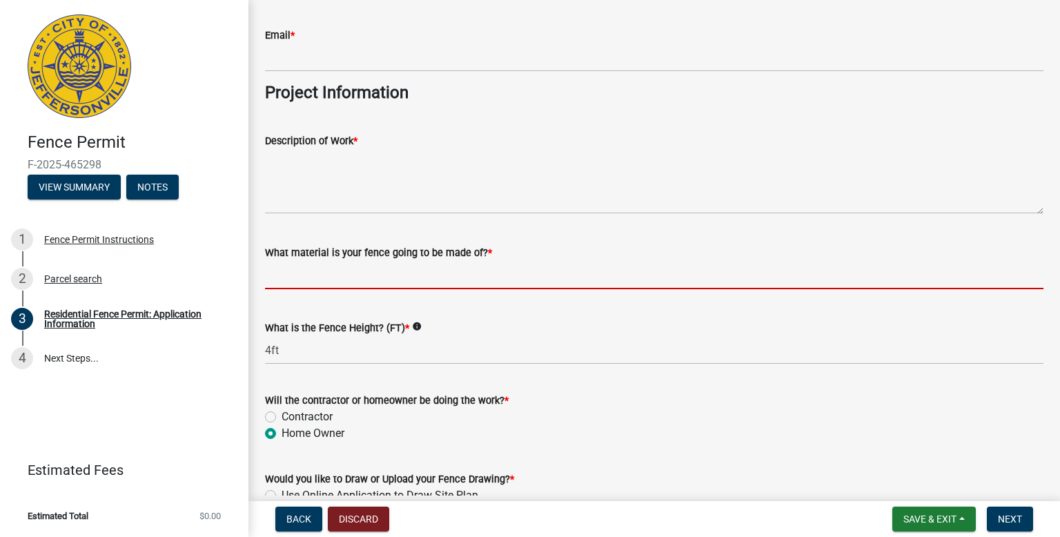
type input "A"
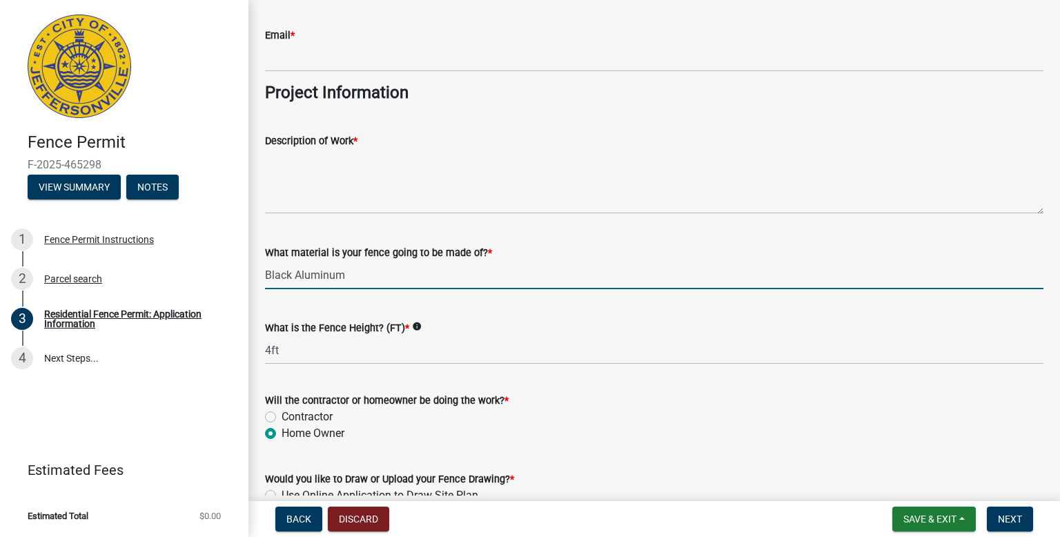
type input "Black Aluminum"
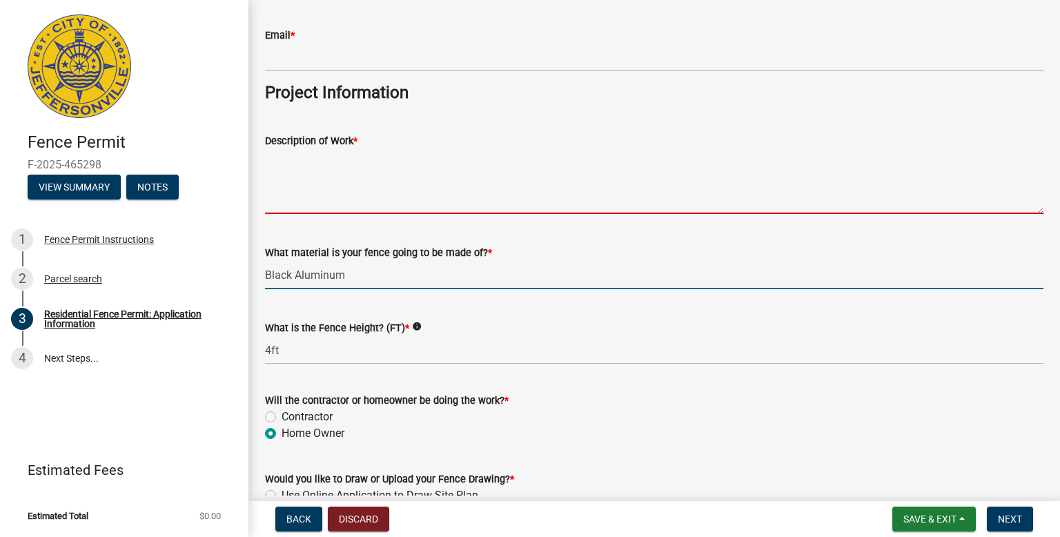
click at [297, 195] on textarea "Description of Work *" at bounding box center [654, 181] width 778 height 65
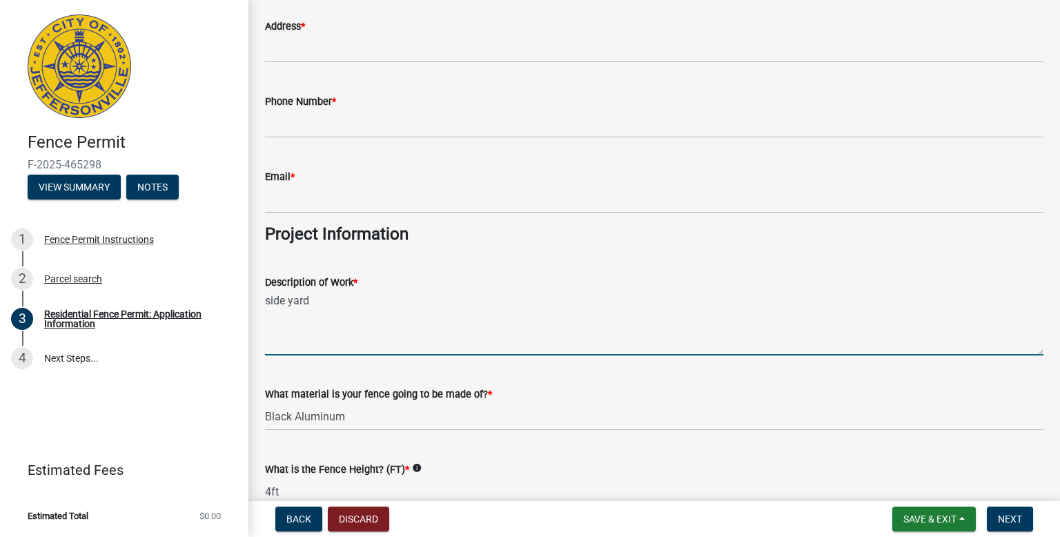
scroll to position [847, 0]
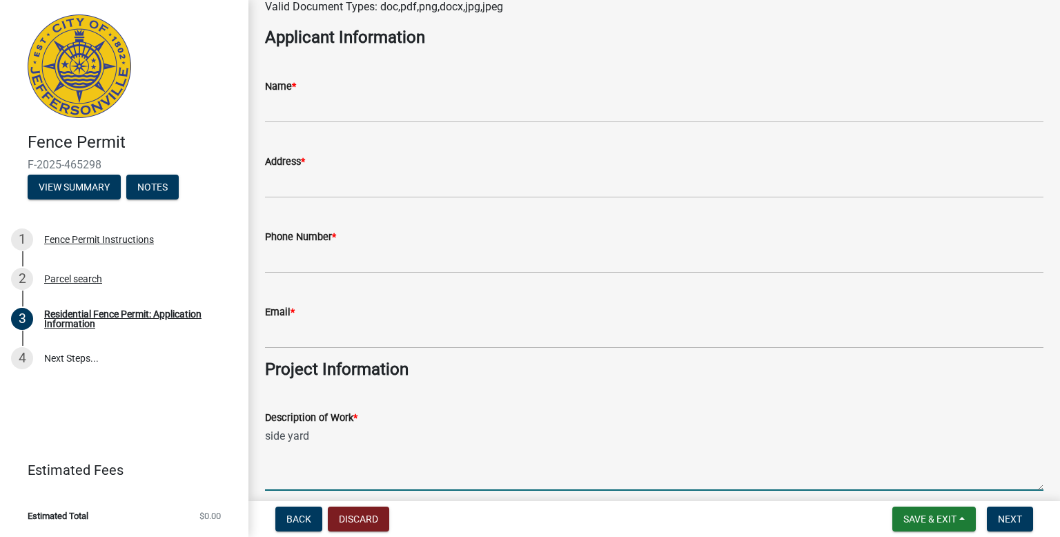
type textarea "side yard"
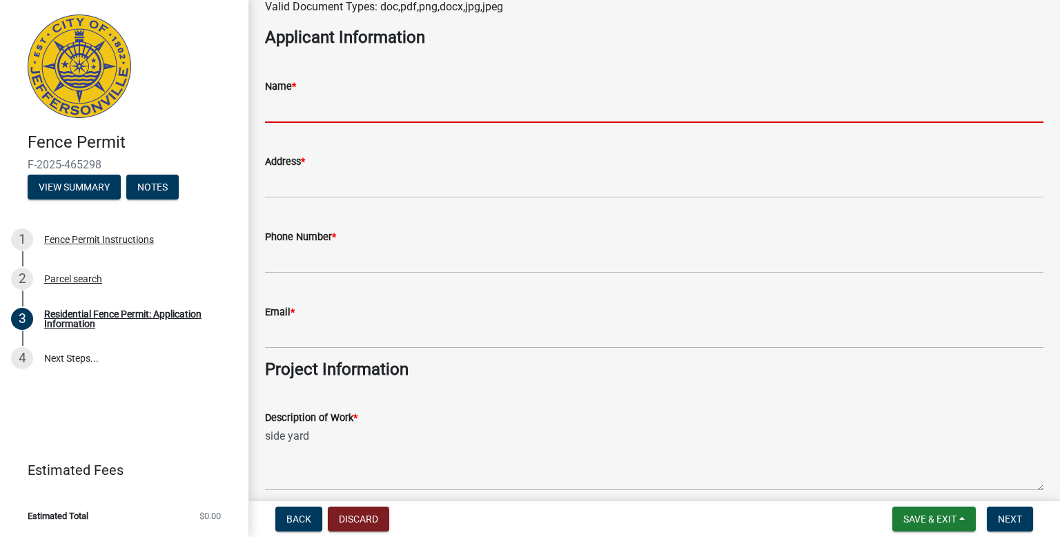
click at [291, 112] on input "Name *" at bounding box center [654, 109] width 778 height 28
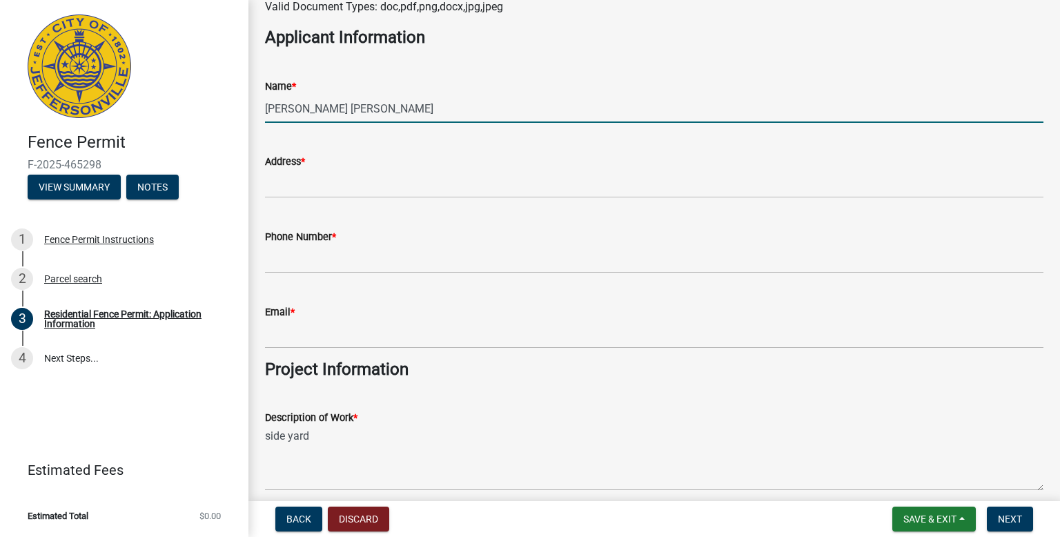
type input "[PERSON_NAME] [PERSON_NAME]"
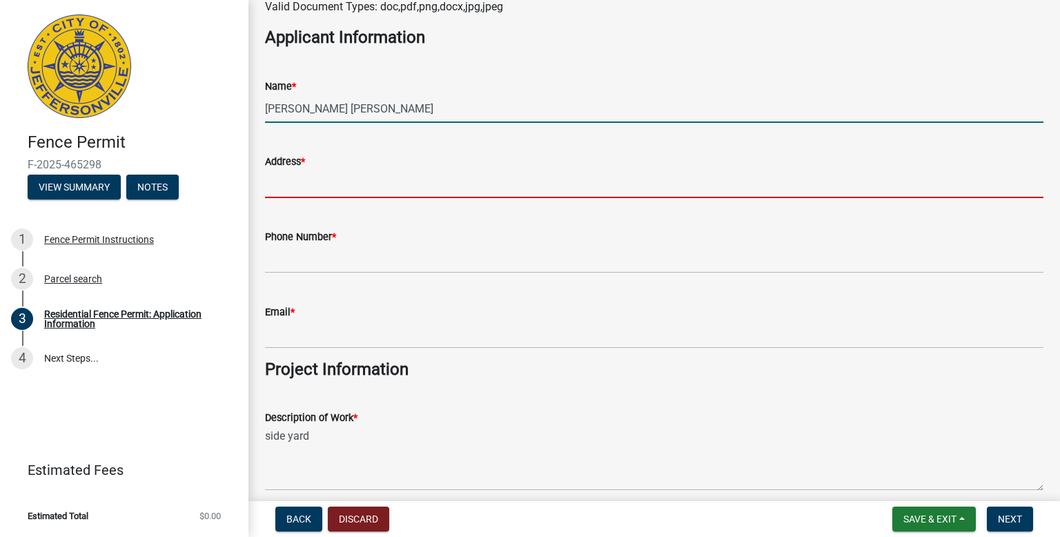
click at [299, 190] on input "Address *" at bounding box center [654, 184] width 778 height 28
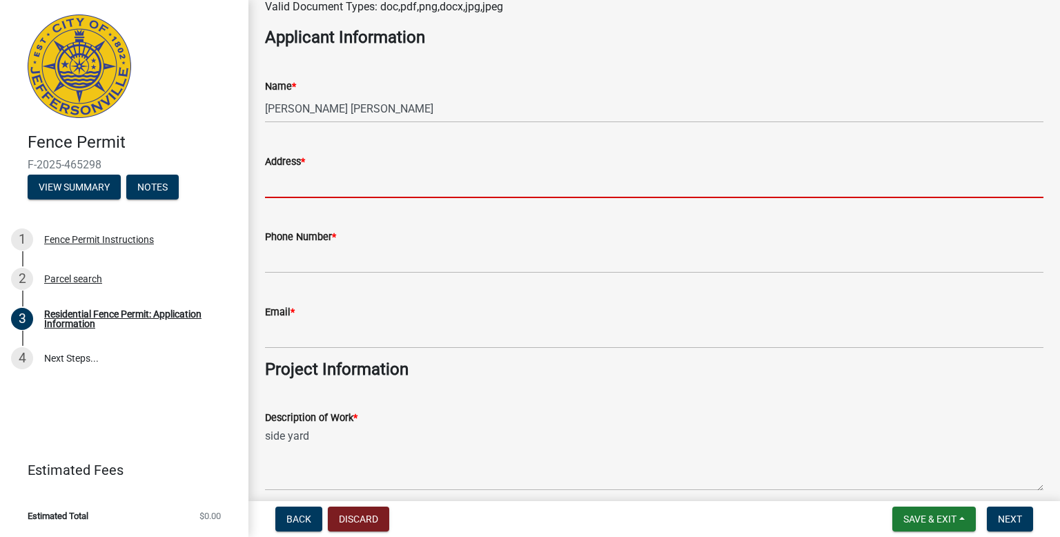
type input "3128 BLUE SKY LOOP"
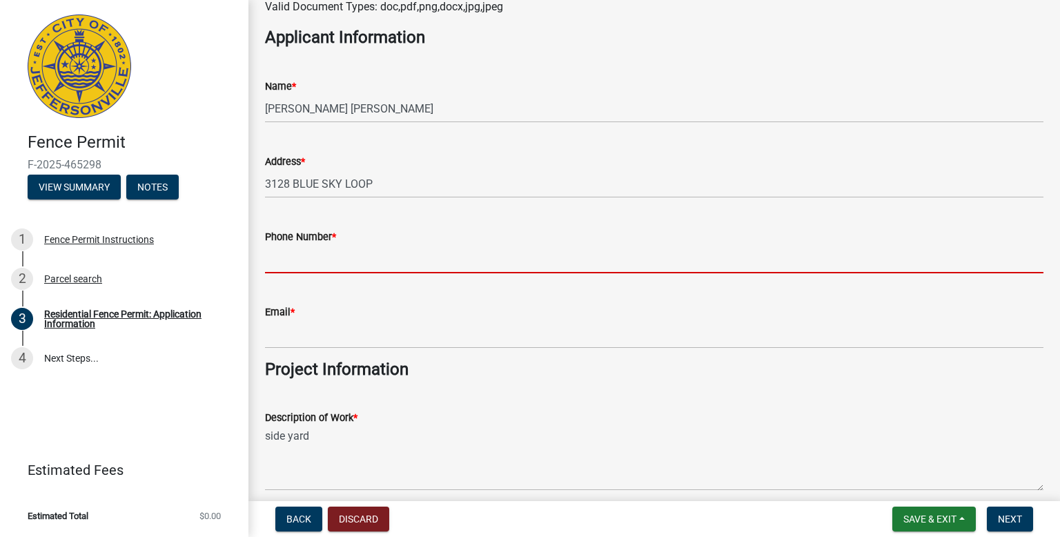
click at [315, 271] on input "Phone Number *" at bounding box center [654, 259] width 778 height 28
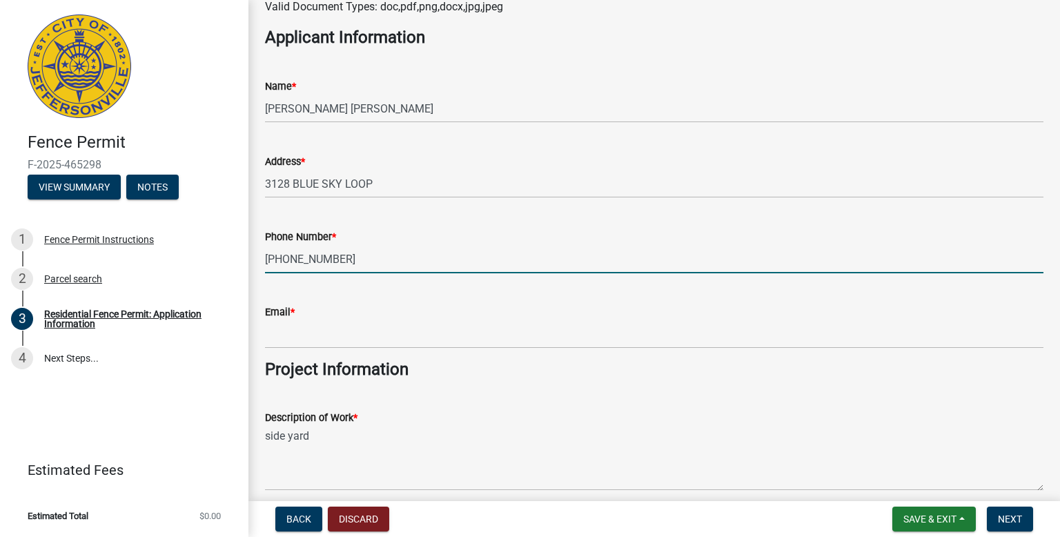
type input "[PHONE_NUMBER]"
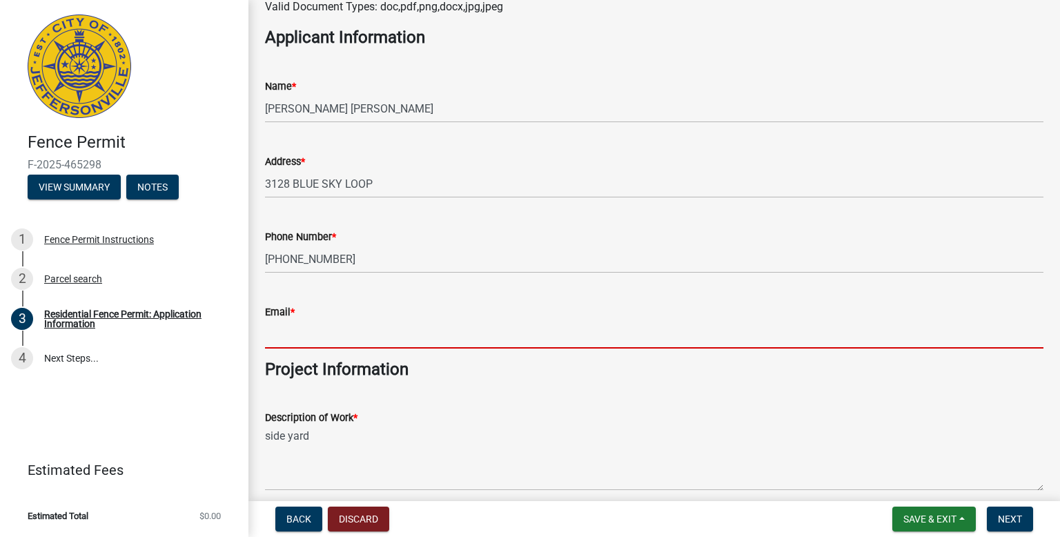
click at [306, 339] on input "Email *" at bounding box center [654, 334] width 778 height 28
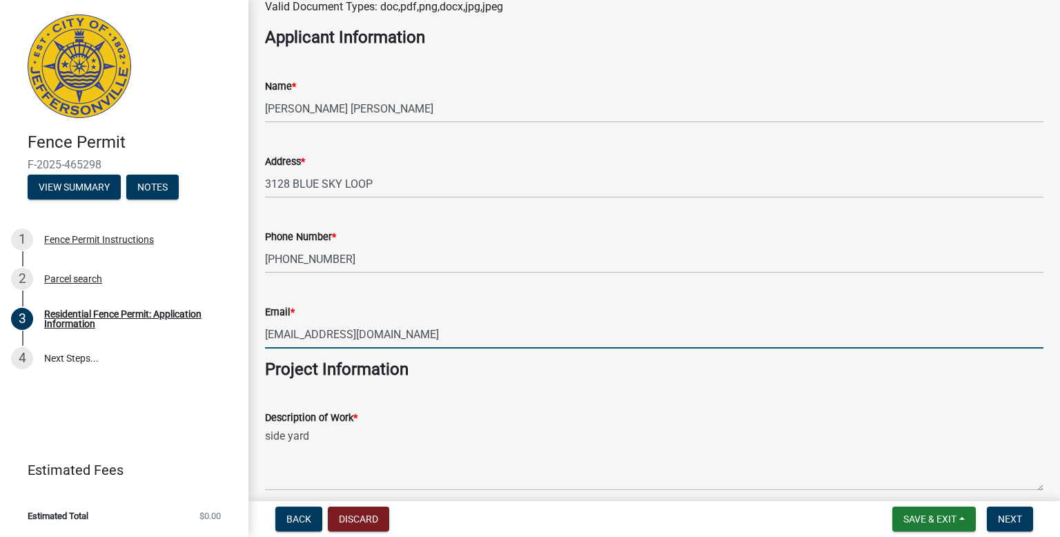
type input "[EMAIL_ADDRESS][DOMAIN_NAME]"
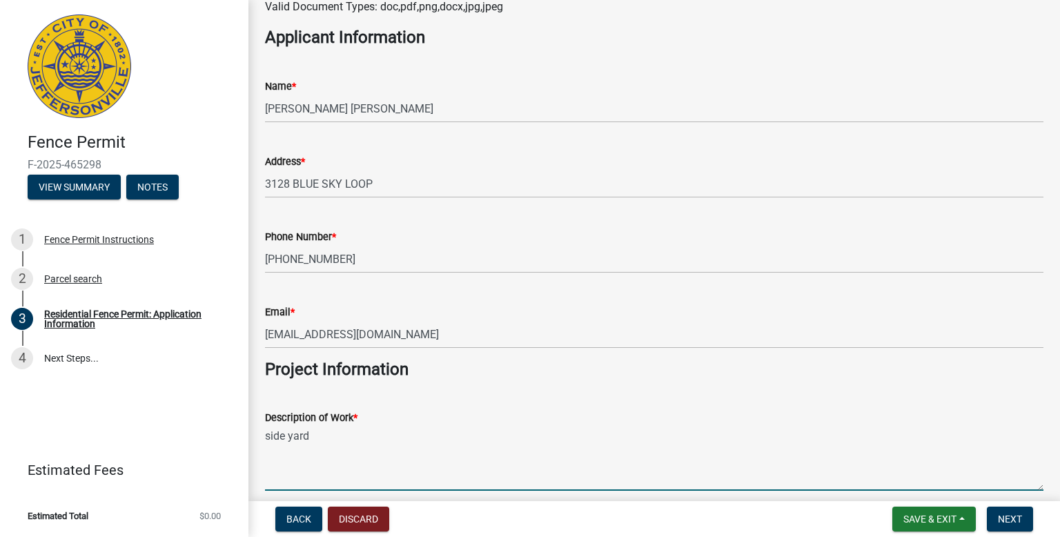
click at [491, 449] on textarea "side yard" at bounding box center [654, 458] width 778 height 65
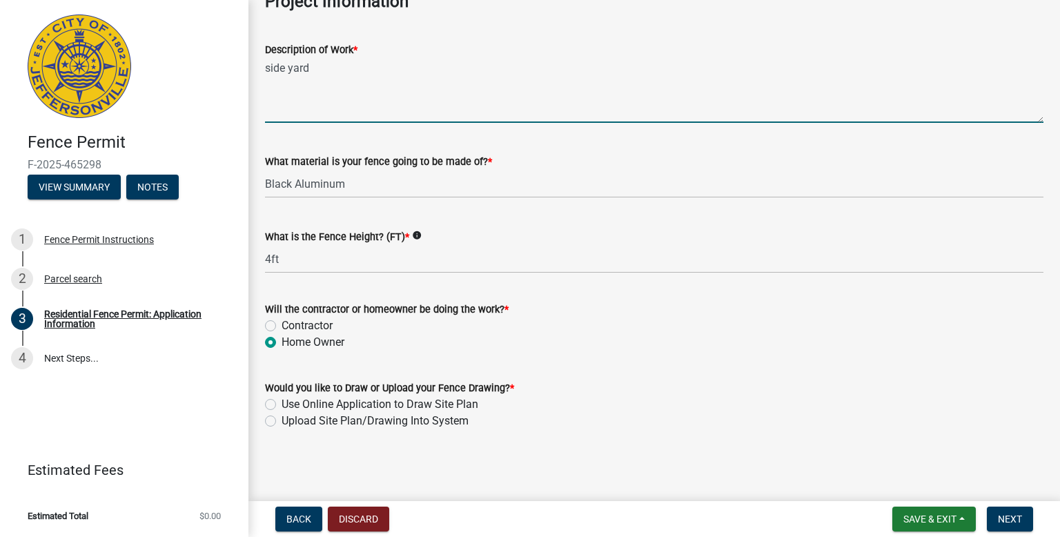
scroll to position [1215, 0]
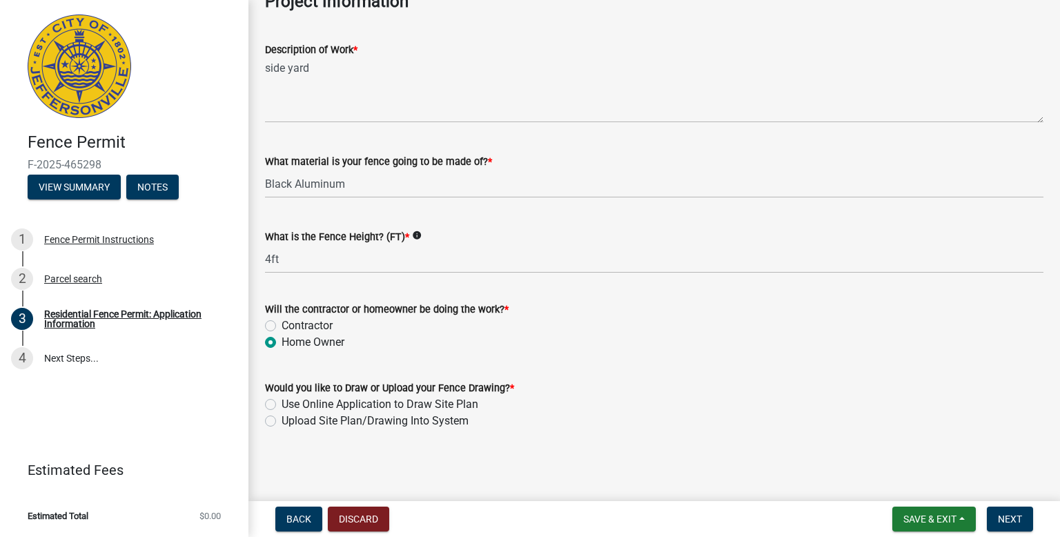
click at [282, 404] on label "Use Online Application to Draw Site Plan" at bounding box center [380, 404] width 197 height 17
click at [282, 404] on input "Use Online Application to Draw Site Plan" at bounding box center [286, 400] width 9 height 9
radio input "true"
click at [1021, 521] on button "Next" at bounding box center [1010, 519] width 46 height 25
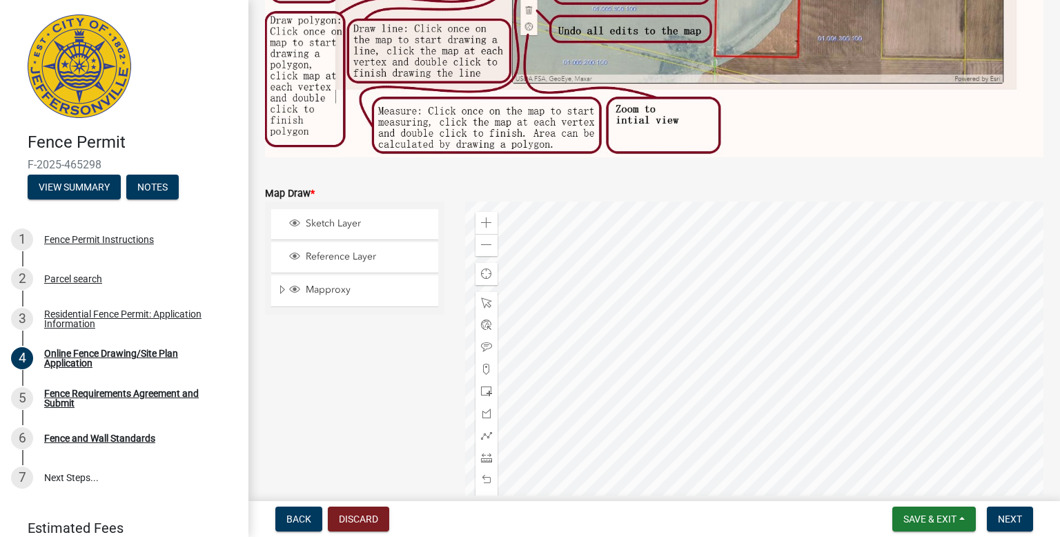
scroll to position [428, 0]
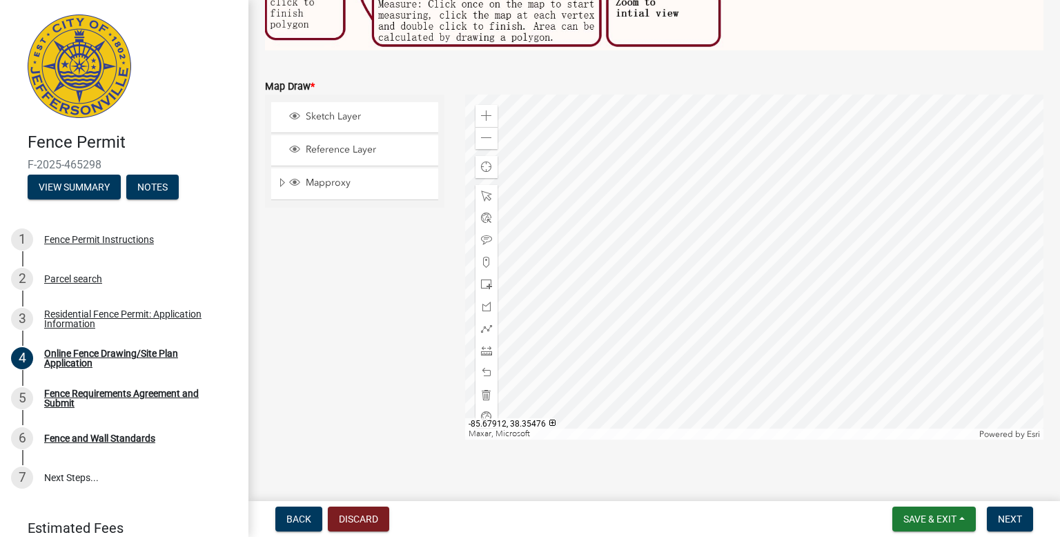
click at [781, 291] on div at bounding box center [754, 267] width 579 height 345
click at [768, 282] on div at bounding box center [754, 267] width 579 height 345
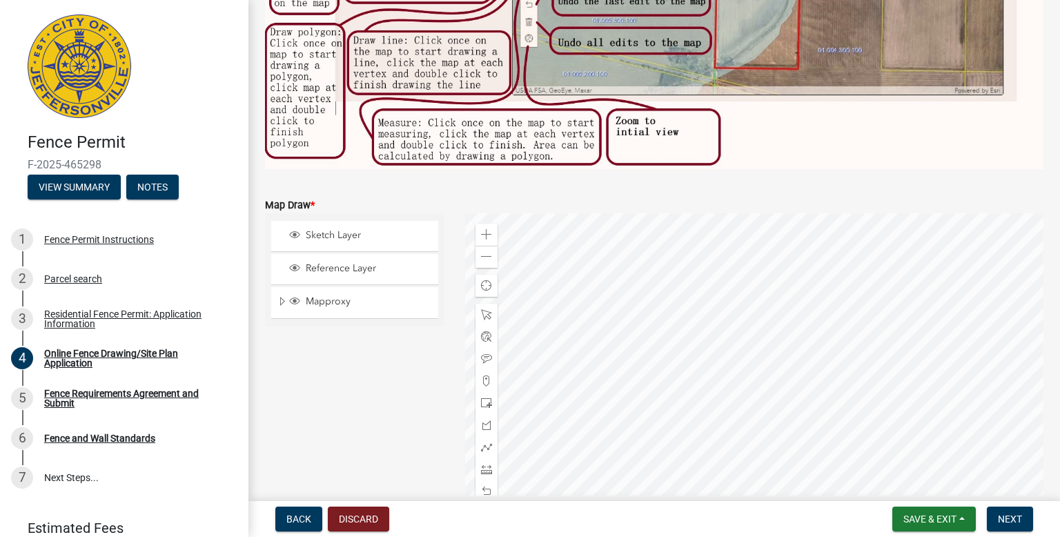
scroll to position [384, 0]
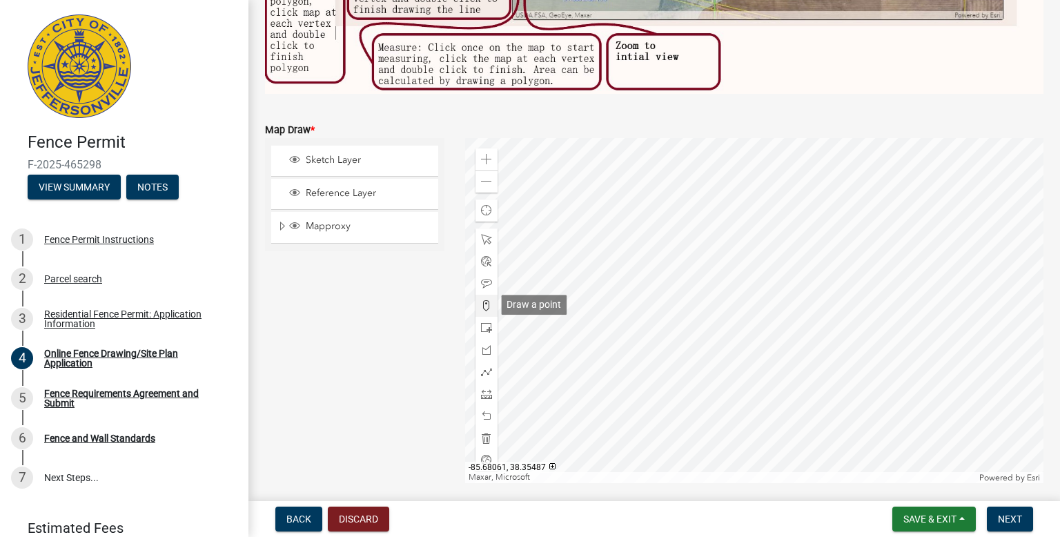
click at [484, 303] on span at bounding box center [486, 305] width 11 height 11
click at [775, 342] on div at bounding box center [754, 310] width 579 height 345
click at [487, 306] on span at bounding box center [486, 305] width 11 height 11
click at [749, 303] on div at bounding box center [754, 310] width 579 height 345
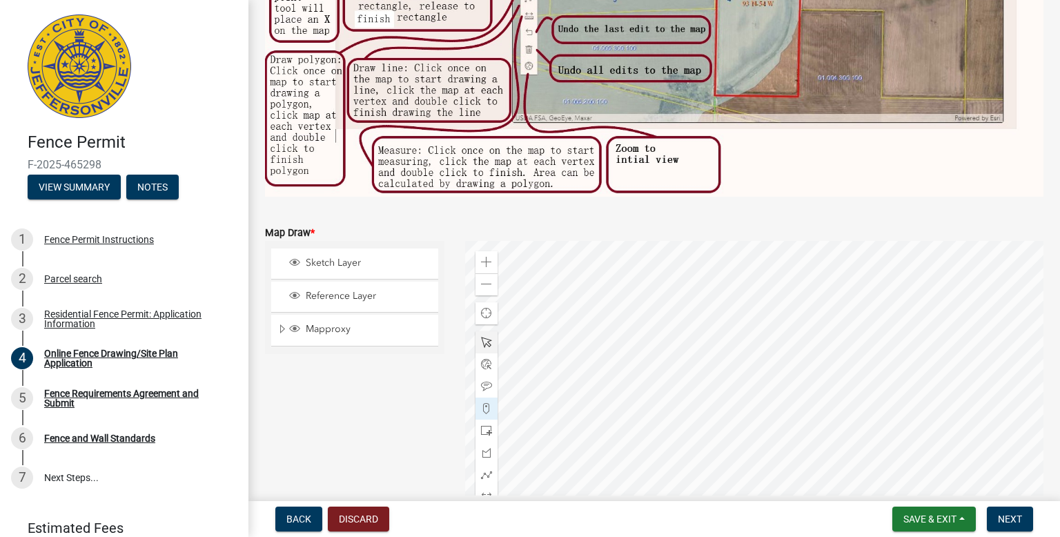
scroll to position [284, 0]
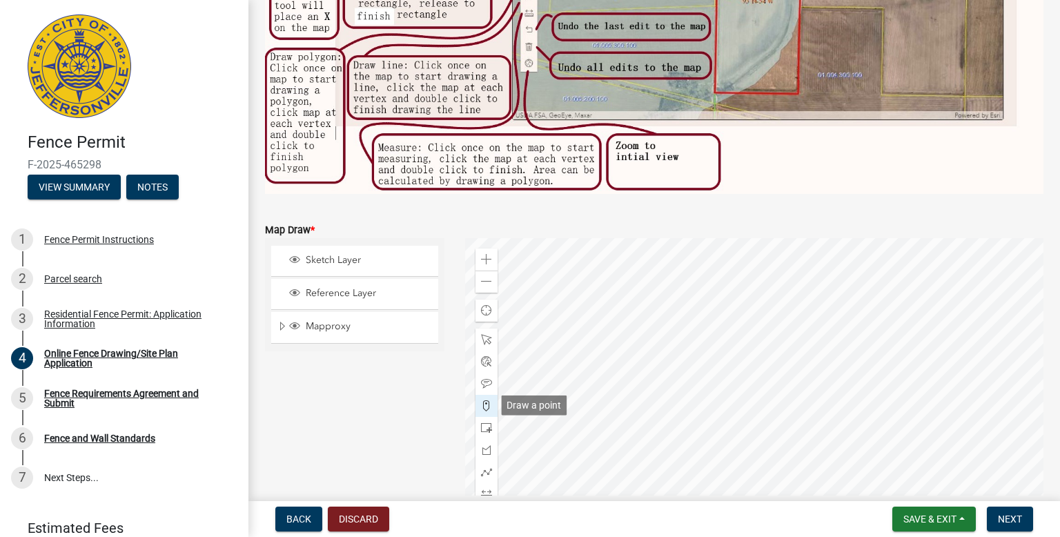
click at [485, 408] on span at bounding box center [486, 405] width 11 height 11
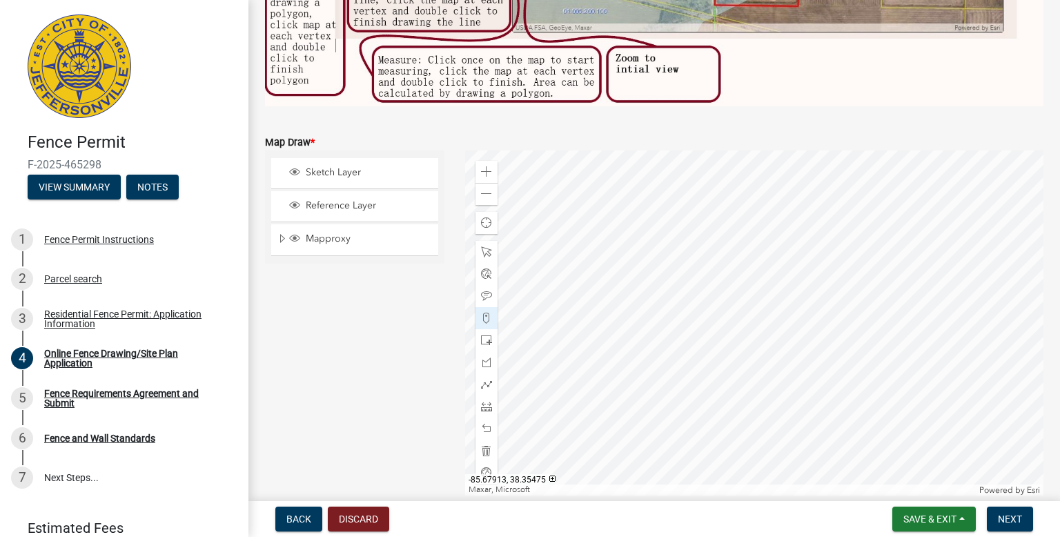
click at [749, 314] on div at bounding box center [754, 322] width 579 height 345
click at [750, 317] on div at bounding box center [754, 322] width 579 height 345
click at [753, 326] on div at bounding box center [754, 322] width 579 height 345
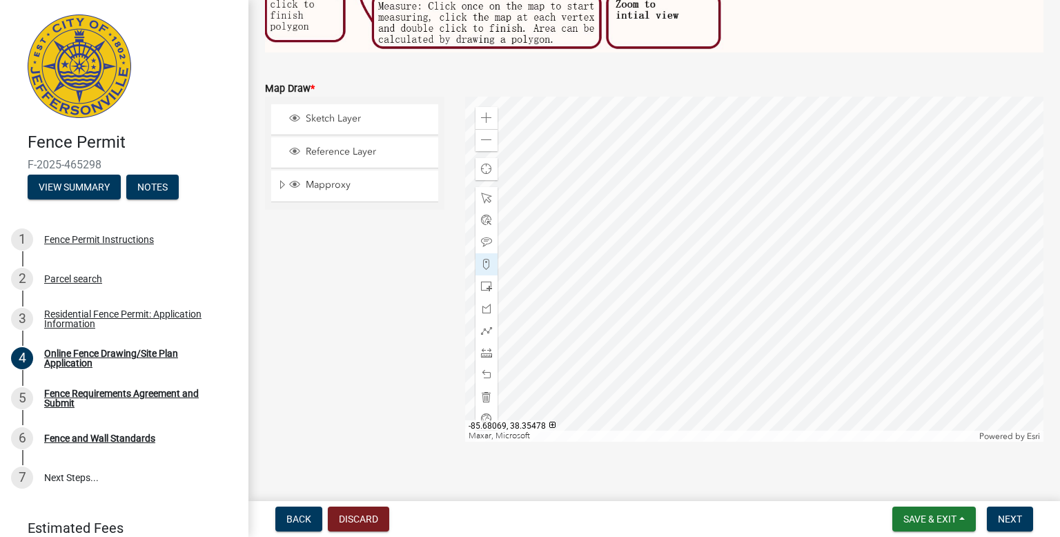
scroll to position [433, 0]
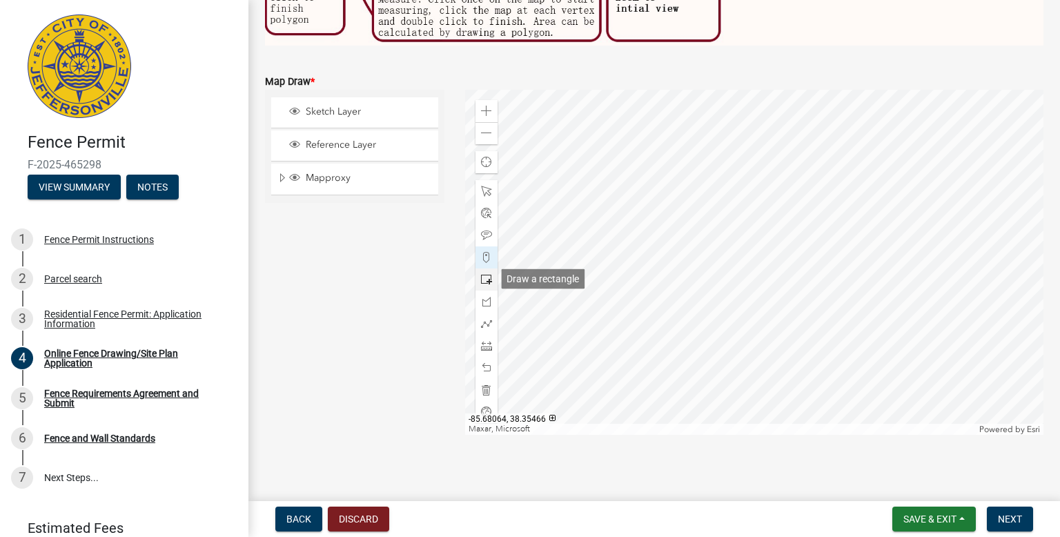
click at [483, 278] on span at bounding box center [486, 279] width 11 height 11
click at [762, 303] on div at bounding box center [754, 262] width 579 height 345
click at [741, 265] on div at bounding box center [754, 262] width 579 height 345
click at [704, 244] on div at bounding box center [754, 262] width 579 height 345
click at [743, 315] on div at bounding box center [754, 262] width 579 height 345
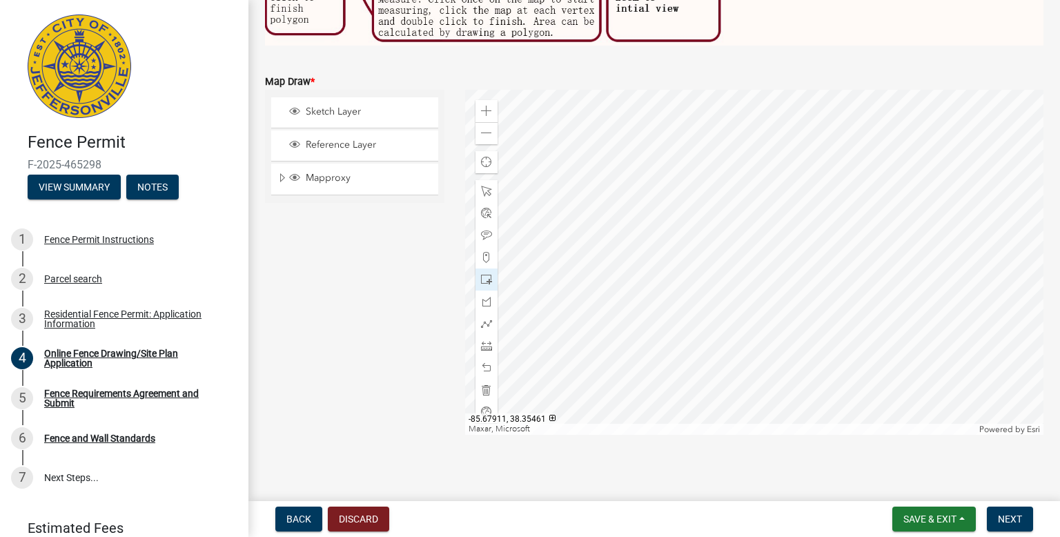
click at [754, 293] on div at bounding box center [754, 262] width 579 height 345
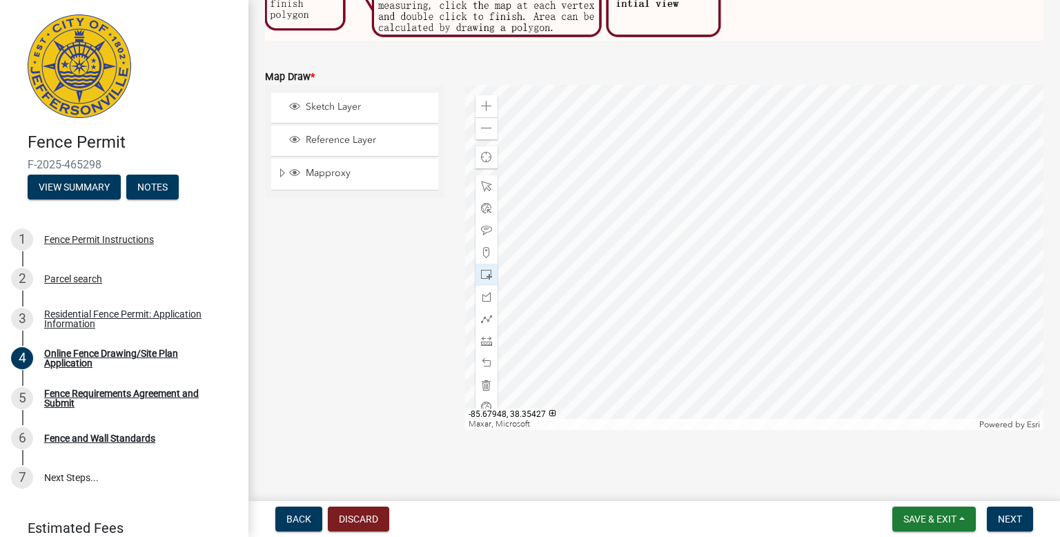
scroll to position [438, 0]
click at [483, 361] on span at bounding box center [486, 362] width 11 height 11
click at [489, 364] on span at bounding box center [486, 362] width 11 height 11
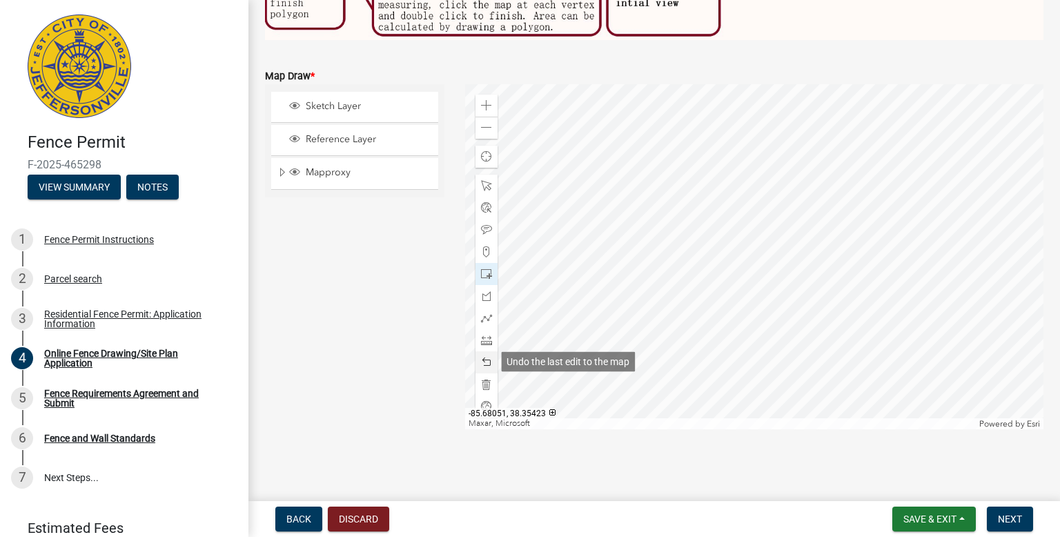
click at [488, 364] on span at bounding box center [486, 362] width 11 height 11
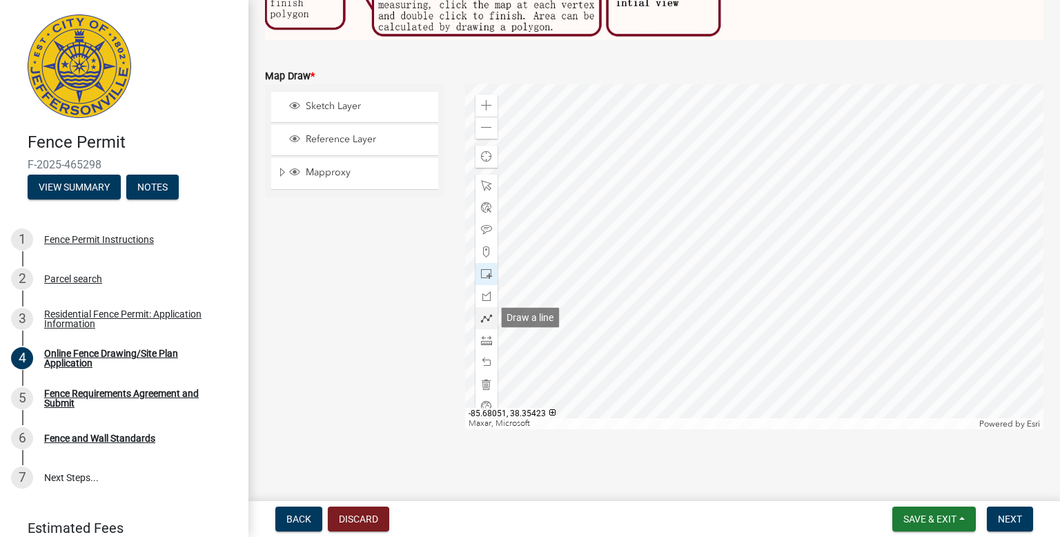
click at [487, 316] on span at bounding box center [486, 318] width 11 height 11
click at [756, 275] on div at bounding box center [754, 256] width 579 height 345
click at [486, 316] on span at bounding box center [486, 318] width 11 height 11
click at [758, 289] on div at bounding box center [754, 256] width 579 height 345
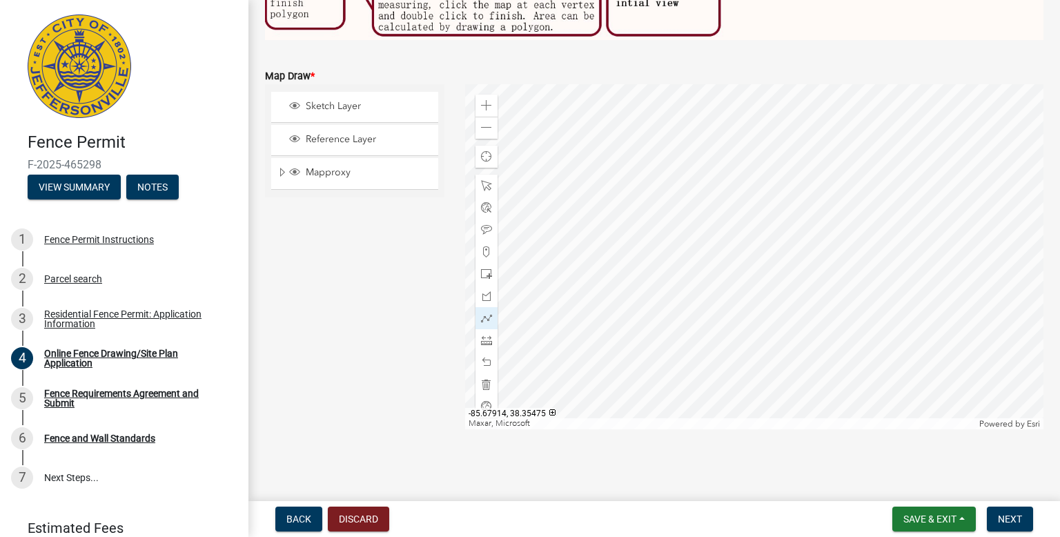
click at [754, 276] on div at bounding box center [754, 256] width 579 height 345
click at [754, 283] on div at bounding box center [754, 256] width 579 height 345
click at [752, 319] on div at bounding box center [754, 256] width 579 height 345
click at [759, 344] on div at bounding box center [754, 256] width 579 height 345
click at [725, 366] on div at bounding box center [754, 256] width 579 height 345
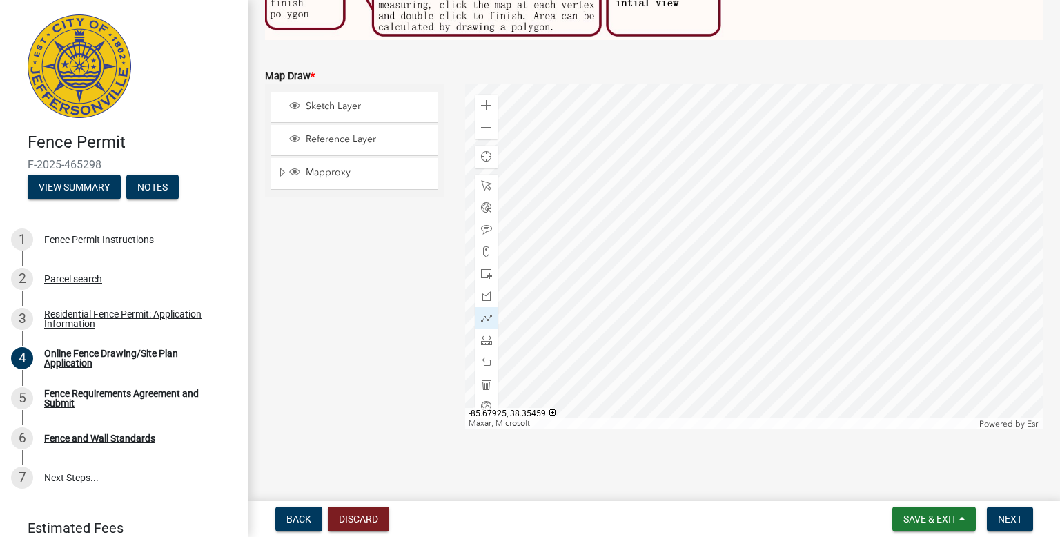
click at [727, 341] on div at bounding box center [754, 256] width 579 height 345
click at [703, 291] on div at bounding box center [754, 256] width 579 height 345
click at [704, 291] on div at bounding box center [754, 256] width 579 height 345
click at [487, 315] on span at bounding box center [486, 318] width 11 height 11
click at [752, 312] on div at bounding box center [754, 256] width 579 height 345
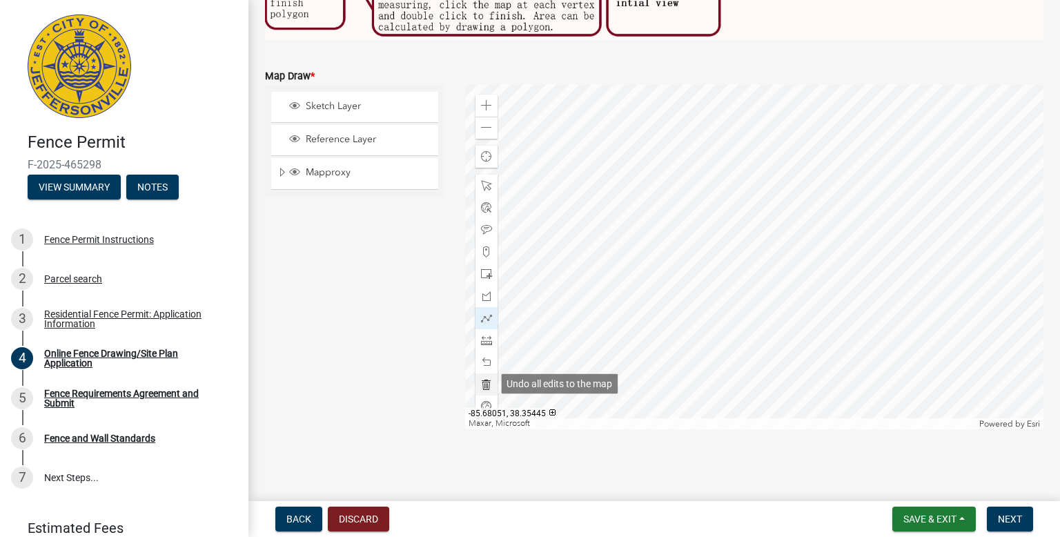
click at [486, 382] on span at bounding box center [486, 384] width 11 height 11
click at [484, 316] on span at bounding box center [486, 318] width 11 height 11
click at [755, 312] on div at bounding box center [754, 256] width 579 height 345
click at [487, 317] on span at bounding box center [486, 318] width 11 height 11
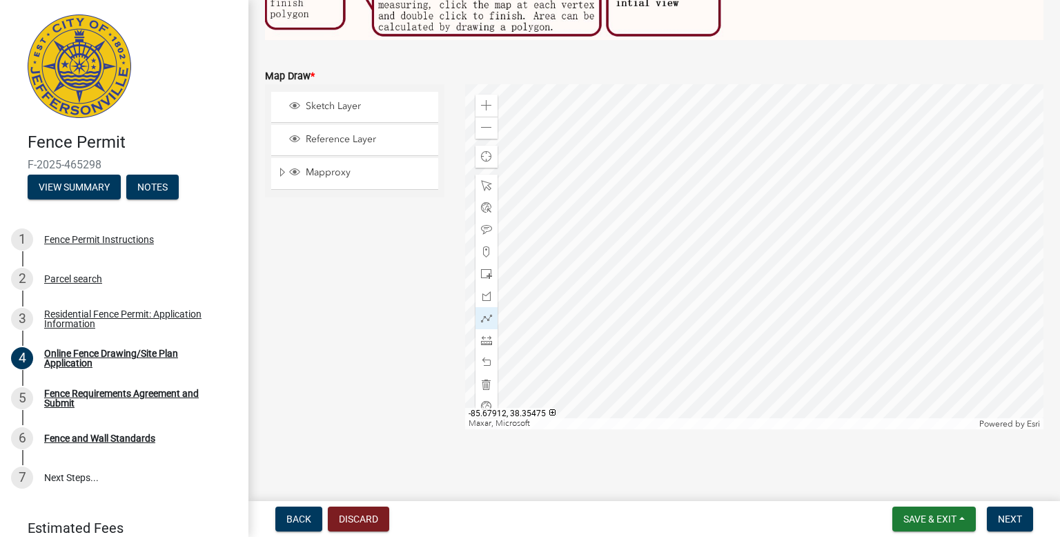
click at [754, 322] on div at bounding box center [754, 256] width 579 height 345
click at [764, 360] on div at bounding box center [754, 256] width 579 height 345
click at [727, 386] on div at bounding box center [754, 256] width 579 height 345
click at [730, 360] on div at bounding box center [754, 256] width 579 height 345
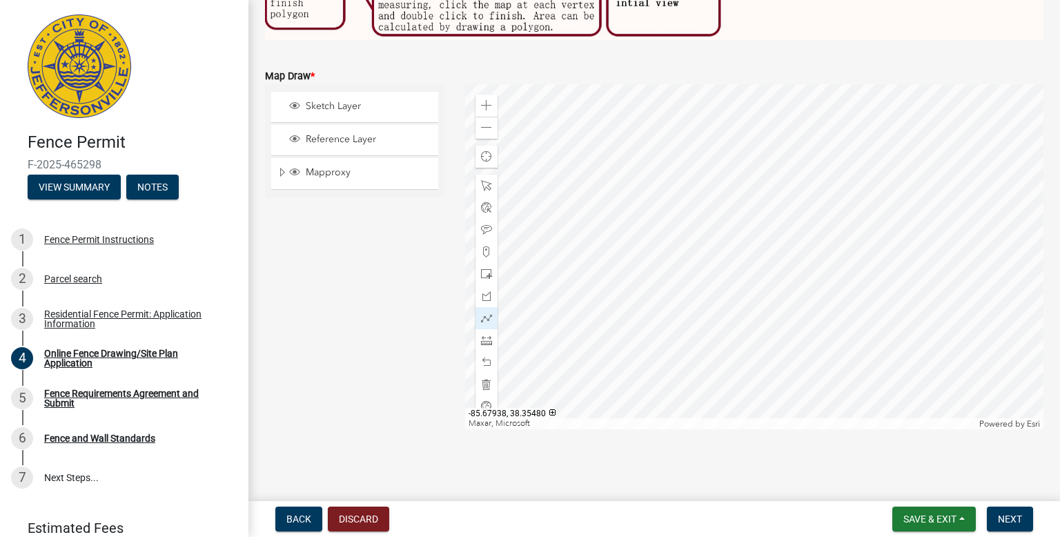
click at [706, 311] on div at bounding box center [754, 256] width 579 height 345
click at [475, 323] on div at bounding box center [486, 318] width 22 height 22
click at [482, 323] on div at bounding box center [486, 318] width 22 height 22
click at [753, 320] on div at bounding box center [754, 258] width 579 height 345
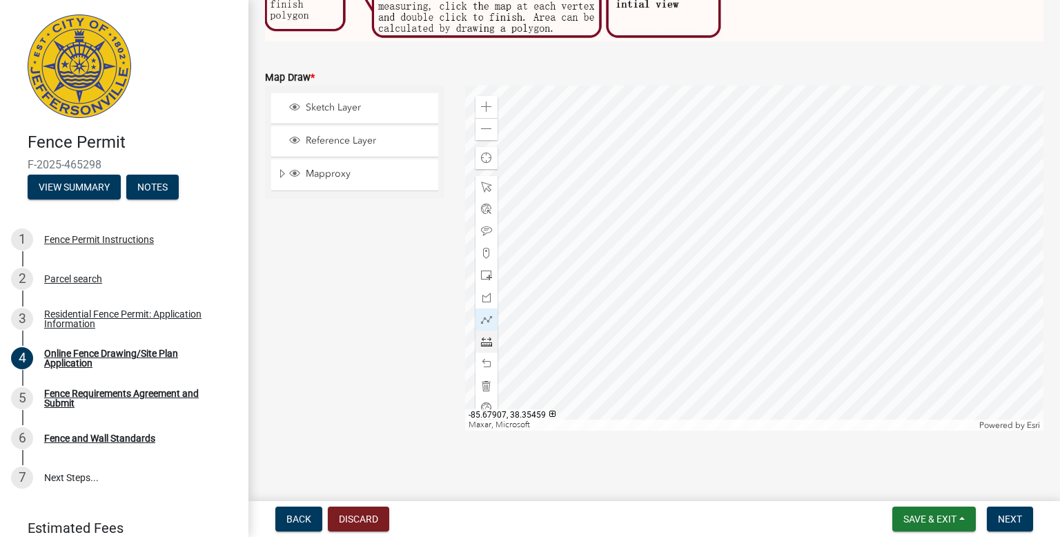
click at [763, 362] on div at bounding box center [754, 258] width 579 height 345
click at [729, 385] on div at bounding box center [754, 258] width 579 height 345
click at [731, 361] on div at bounding box center [754, 258] width 579 height 345
click at [708, 311] on div at bounding box center [754, 258] width 579 height 345
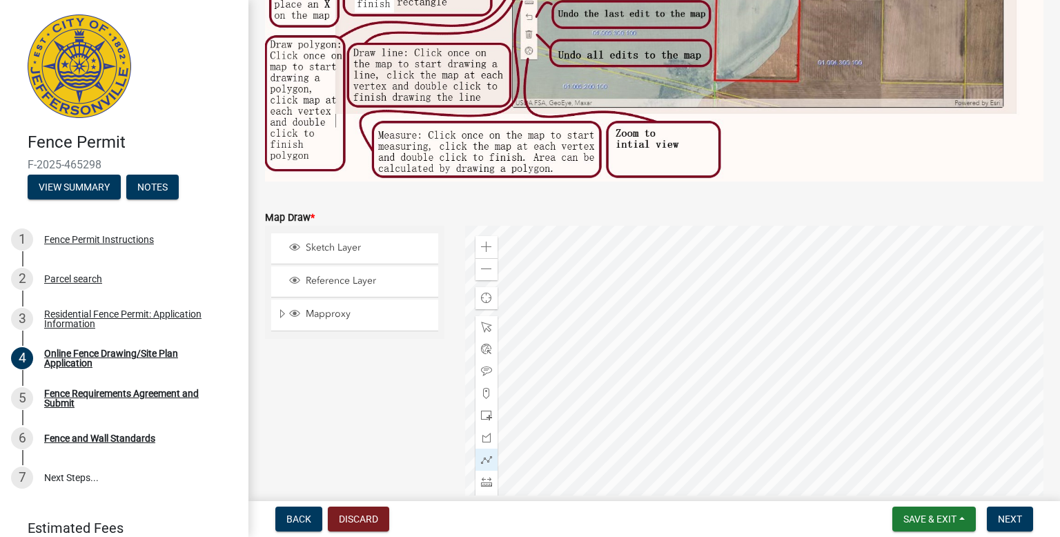
scroll to position [279, 0]
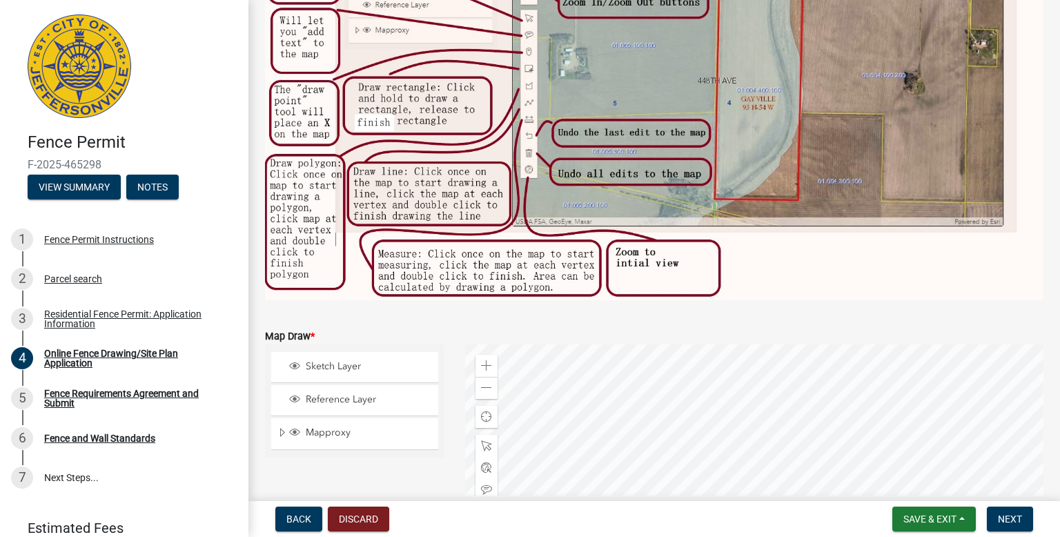
click at [914, 284] on img at bounding box center [654, 113] width 778 height 373
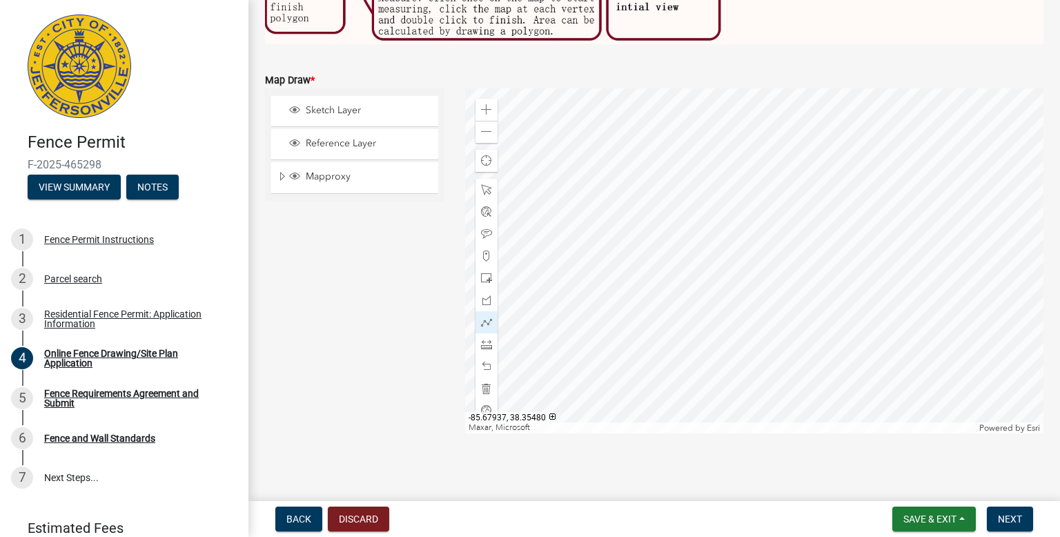
scroll to position [438, 0]
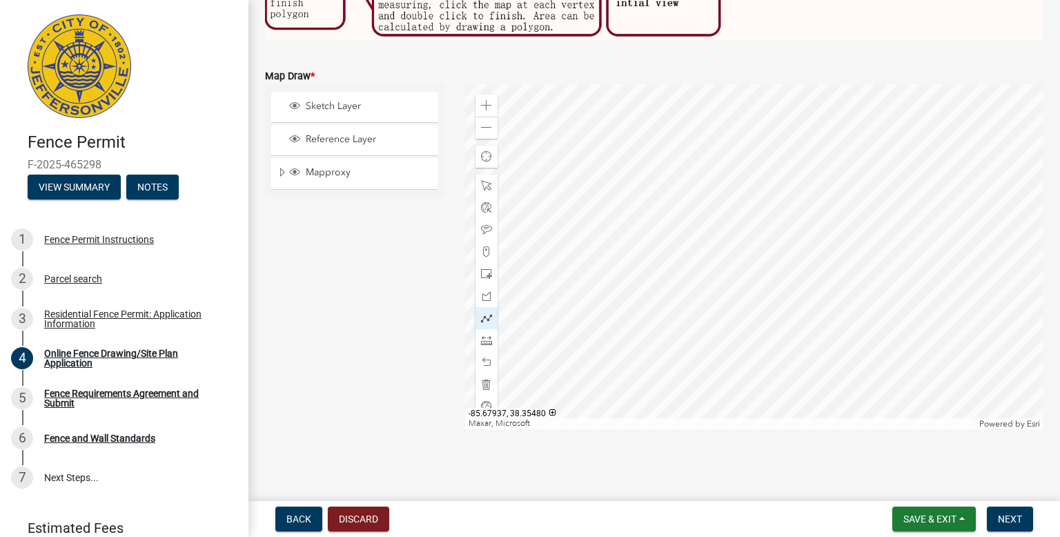
click at [484, 321] on span at bounding box center [486, 318] width 11 height 11
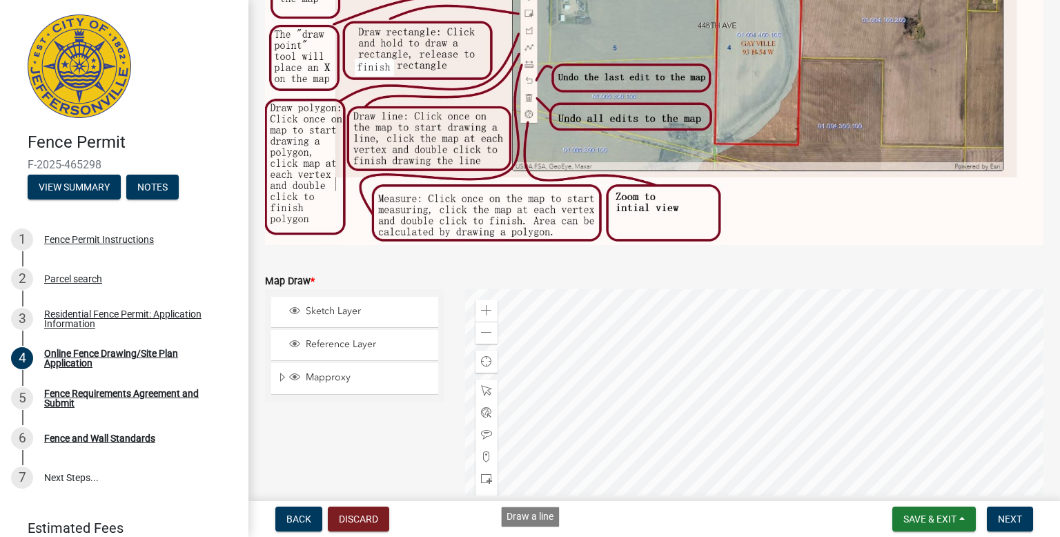
scroll to position [226, 0]
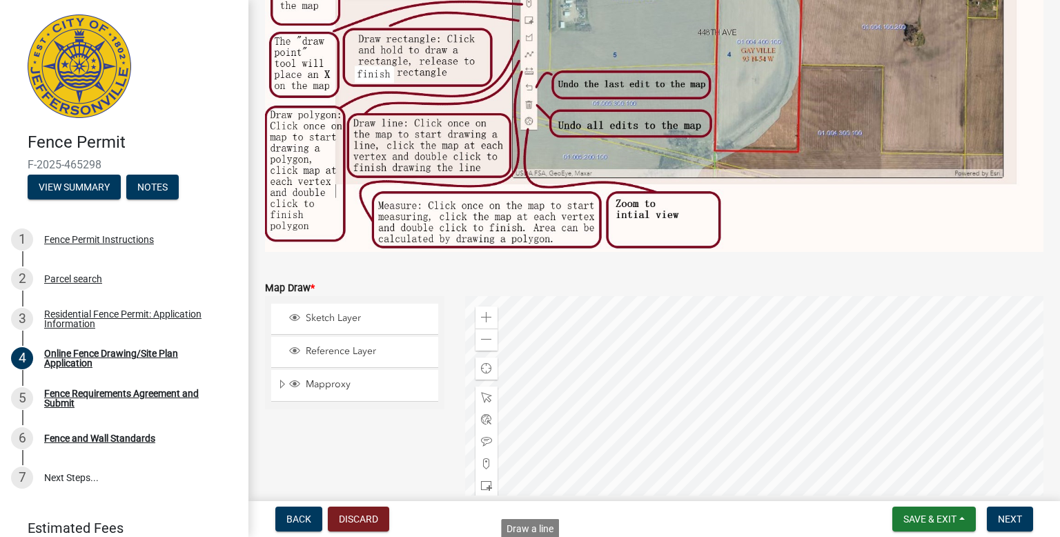
click at [862, 235] on img at bounding box center [654, 65] width 778 height 373
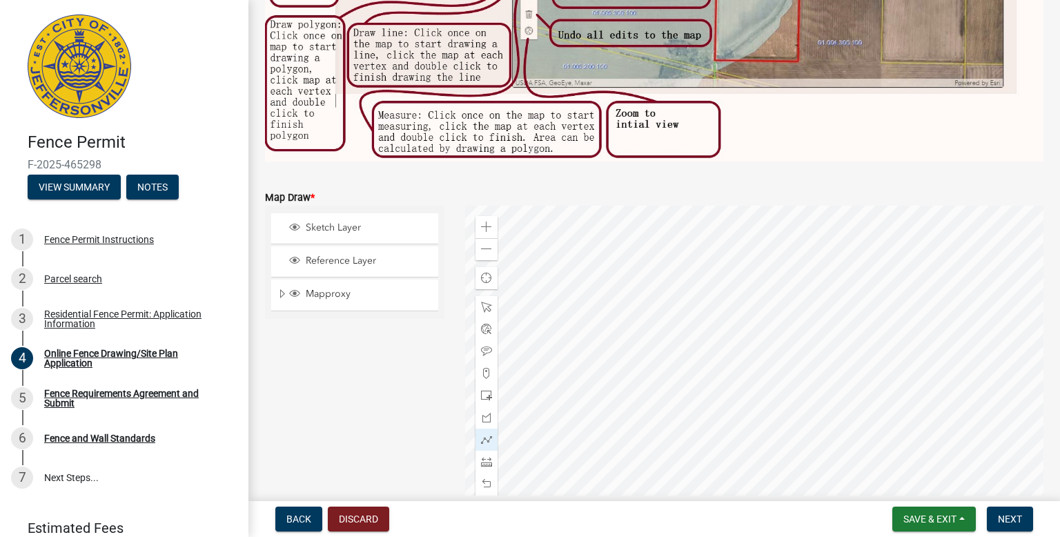
scroll to position [350, 0]
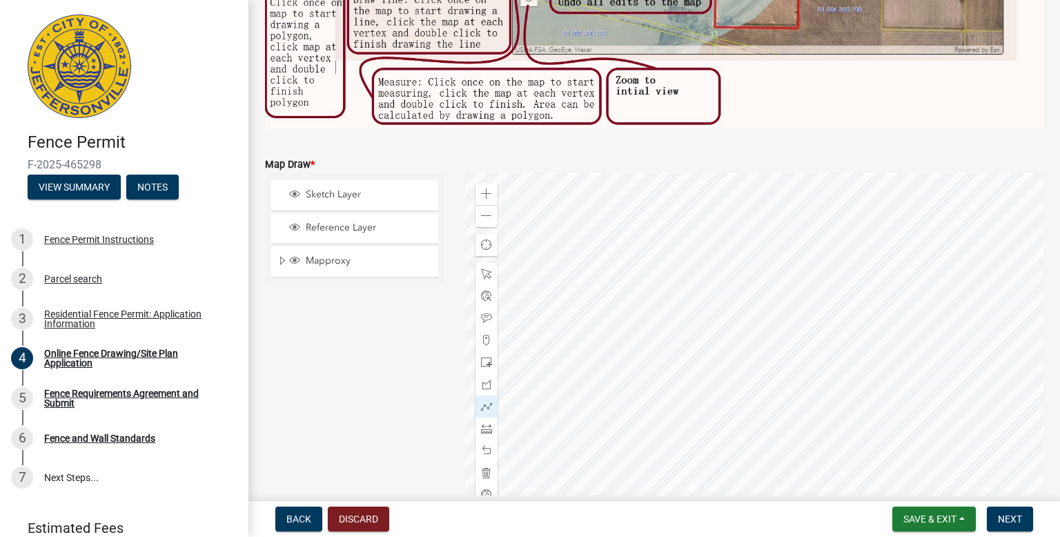
click at [757, 400] on div at bounding box center [754, 345] width 579 height 345
click at [768, 442] on div at bounding box center [754, 345] width 579 height 345
click at [733, 467] on div at bounding box center [754, 345] width 579 height 345
click at [733, 438] on div at bounding box center [754, 345] width 579 height 345
click at [709, 390] on div at bounding box center [754, 345] width 579 height 345
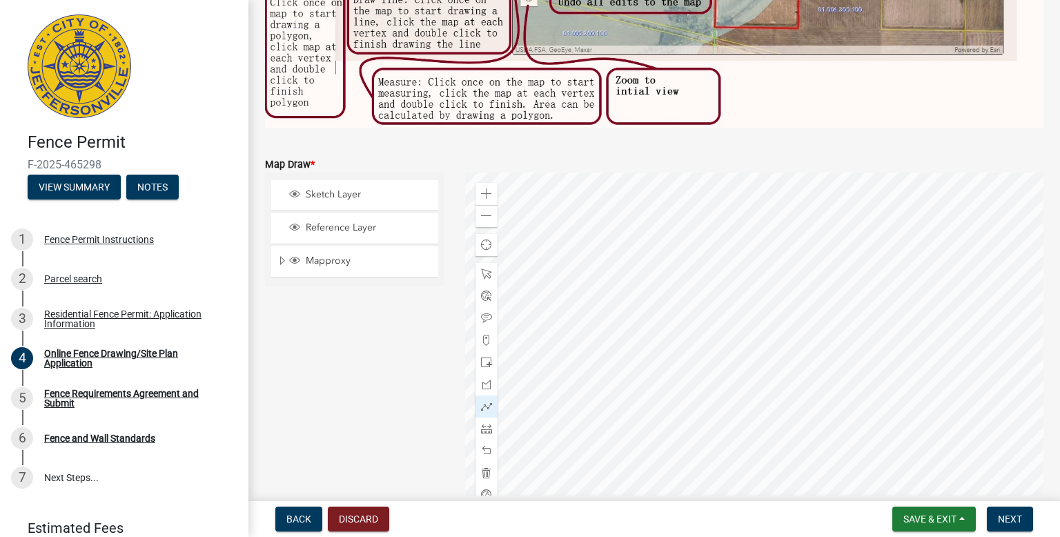
click at [723, 380] on div at bounding box center [754, 345] width 579 height 345
click at [714, 360] on div at bounding box center [754, 345] width 579 height 345
click at [713, 359] on div at bounding box center [754, 345] width 579 height 345
click at [718, 362] on div at bounding box center [754, 345] width 579 height 345
click at [941, 522] on span "Save & Exit" at bounding box center [929, 518] width 53 height 11
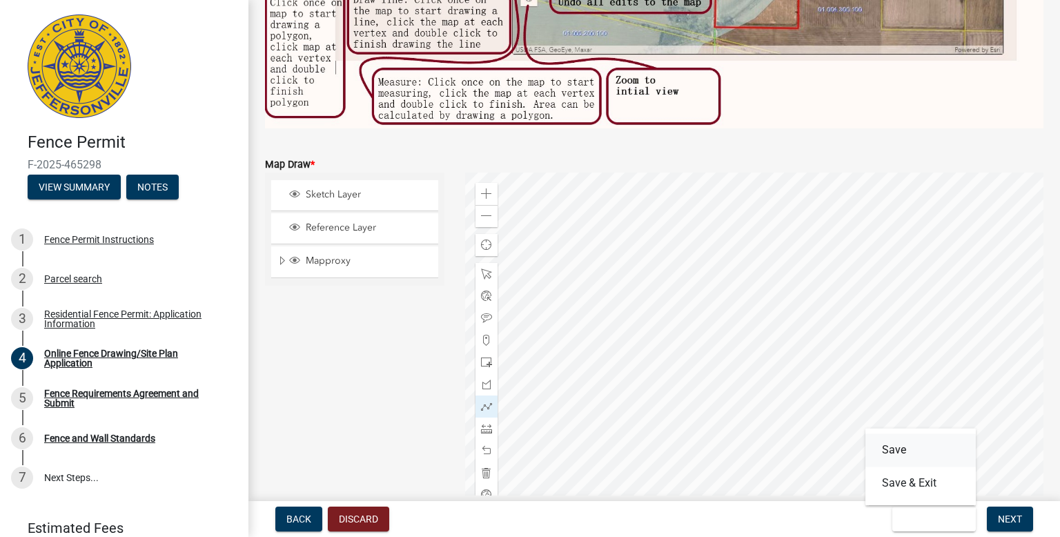
click at [889, 450] on button "Save" at bounding box center [920, 449] width 110 height 33
click at [1014, 513] on span "Next" at bounding box center [1010, 518] width 24 height 11
click at [716, 363] on div at bounding box center [754, 345] width 579 height 345
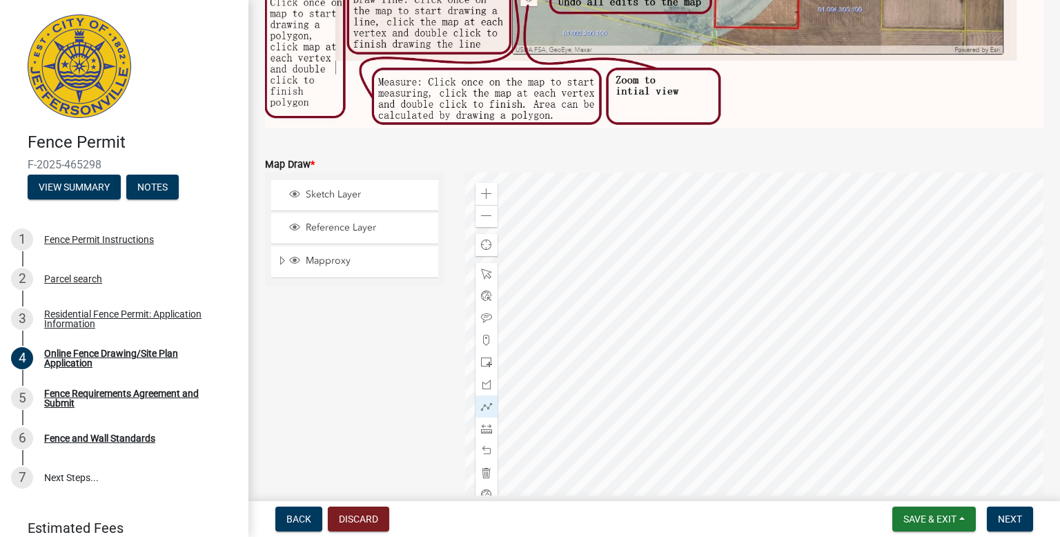
click at [716, 363] on div at bounding box center [754, 345] width 579 height 345
click at [1003, 516] on span "Next" at bounding box center [1010, 518] width 24 height 11
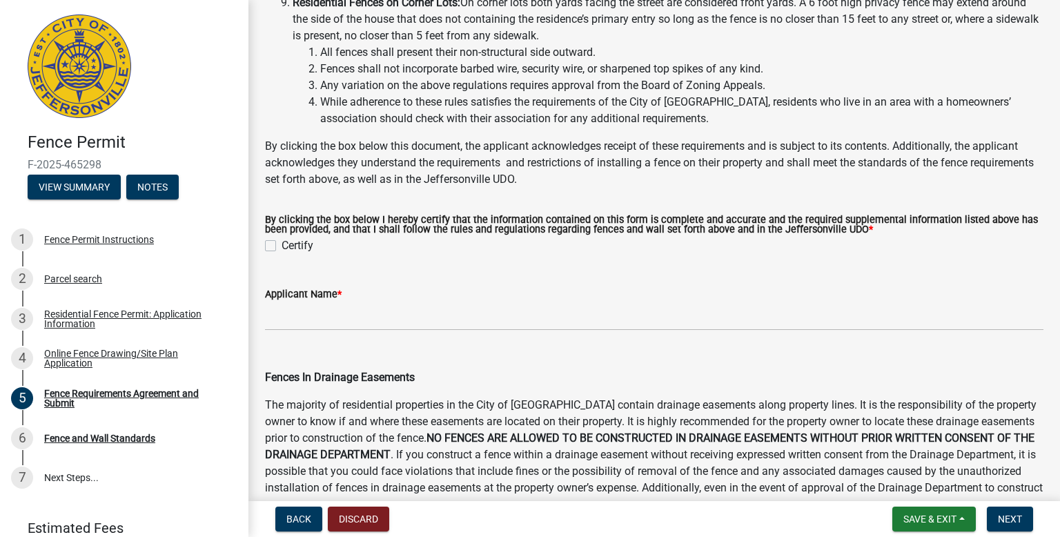
scroll to position [413, 0]
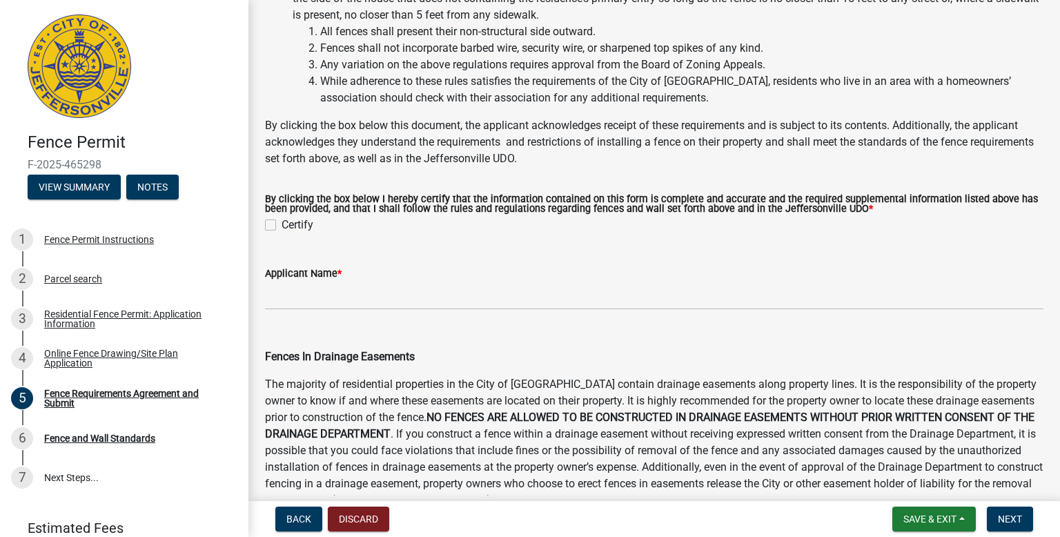
click at [282, 223] on label "Certify" at bounding box center [298, 225] width 32 height 17
click at [282, 223] on input "Certify" at bounding box center [286, 221] width 9 height 9
checkbox input "true"
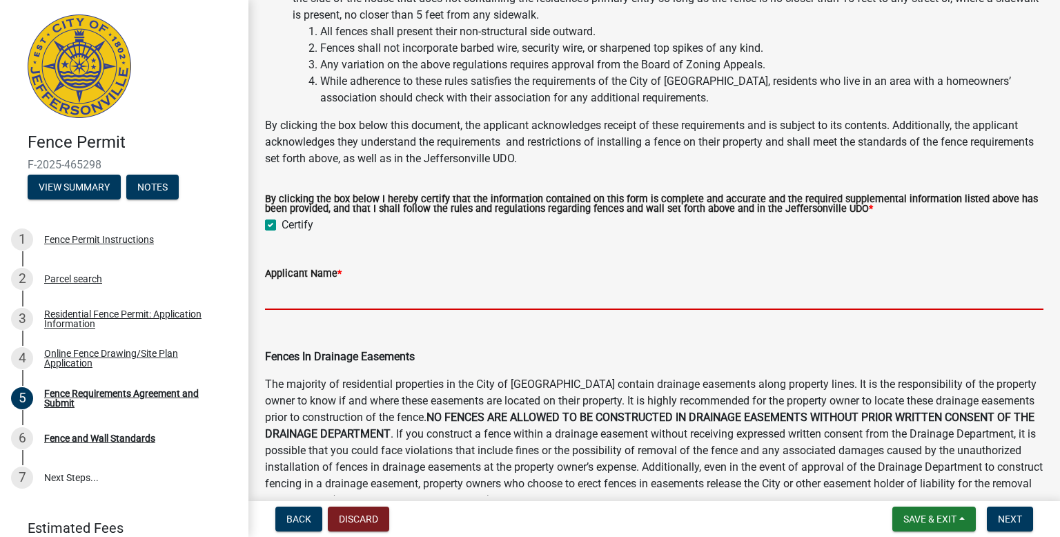
click at [284, 293] on input "Applicant Name *" at bounding box center [654, 296] width 778 height 28
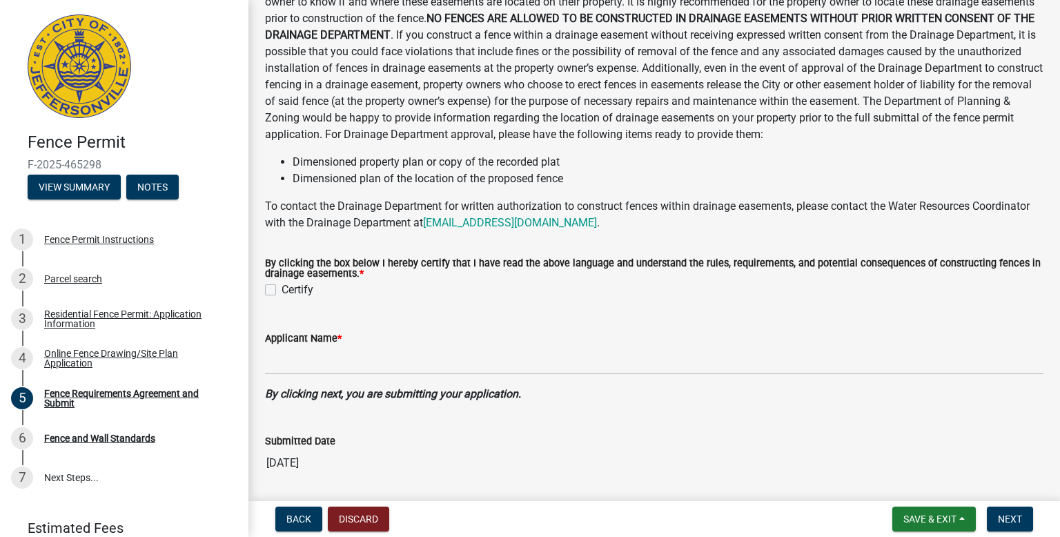
scroll to position [835, 0]
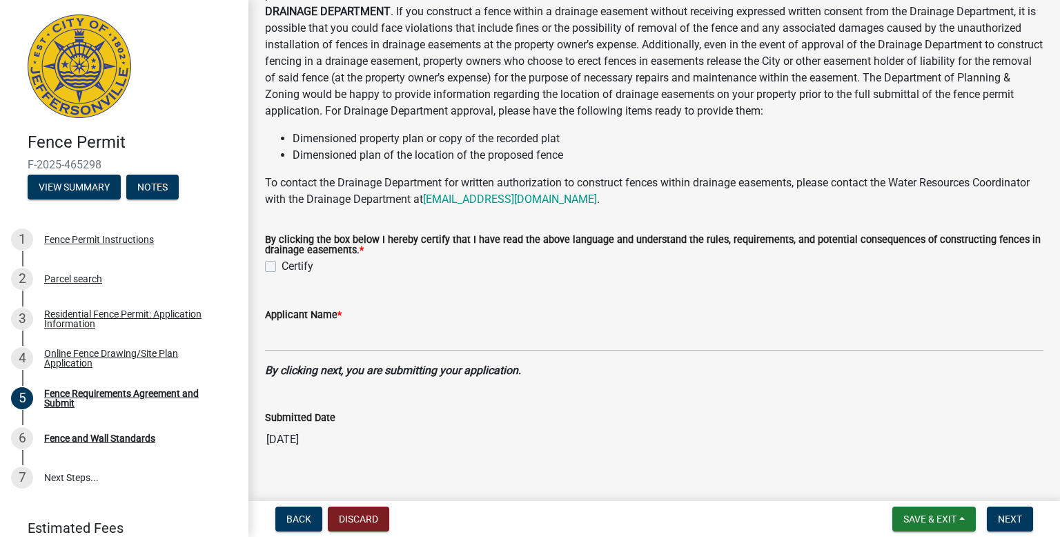
type input "[PERSON_NAME] [PERSON_NAME]"
click at [282, 264] on label "Certify" at bounding box center [298, 266] width 32 height 17
click at [282, 264] on input "Certify" at bounding box center [286, 262] width 9 height 9
checkbox input "true"
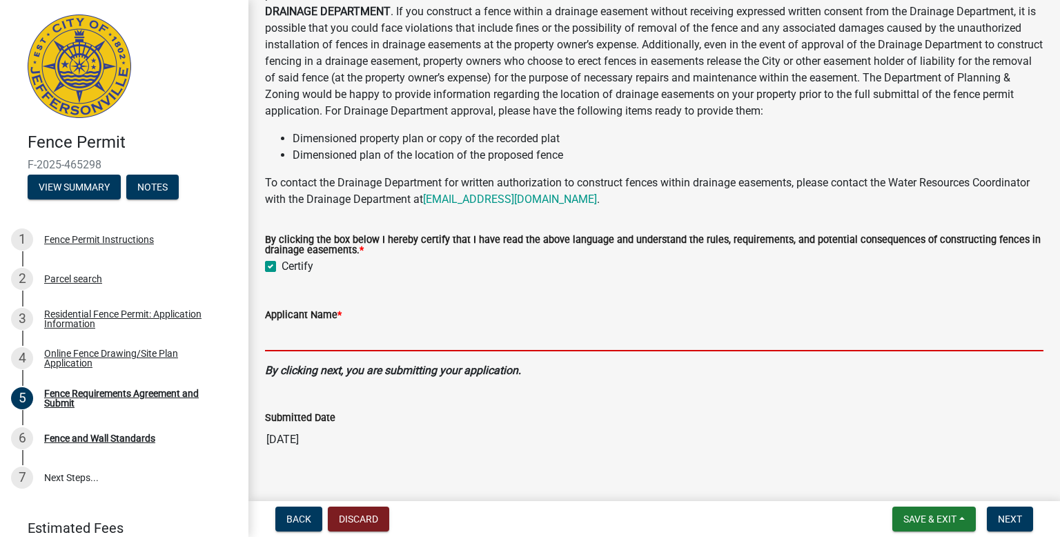
click at [295, 341] on input "Applicant Name *" at bounding box center [654, 337] width 778 height 28
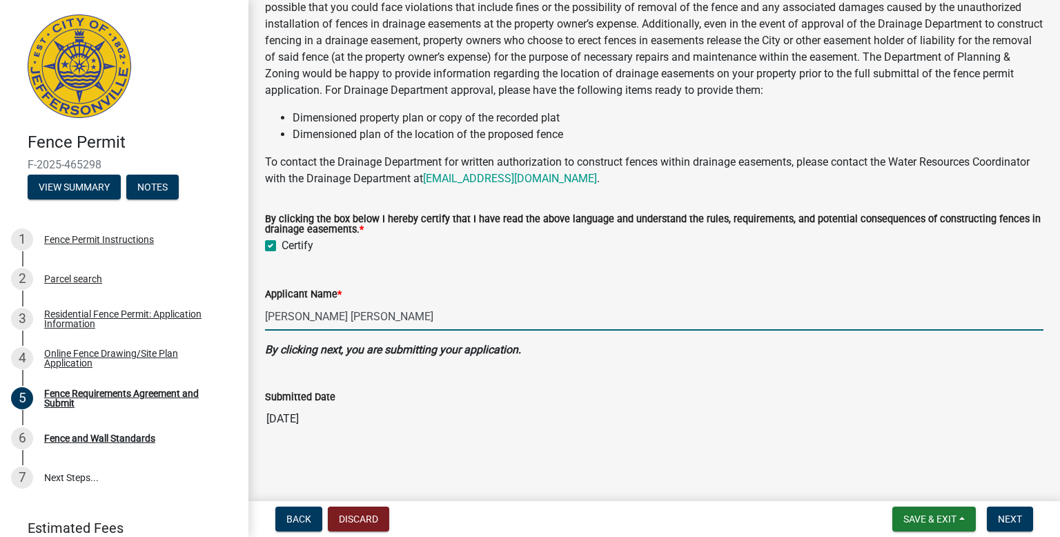
scroll to position [857, 0]
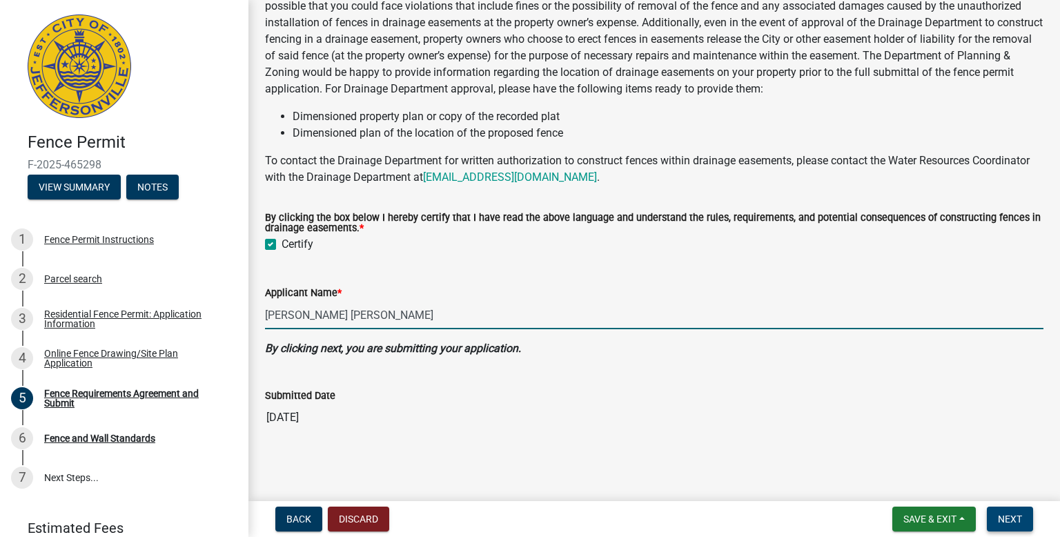
type input "[PERSON_NAME] [PERSON_NAME]"
click at [1012, 517] on span "Next" at bounding box center [1010, 518] width 24 height 11
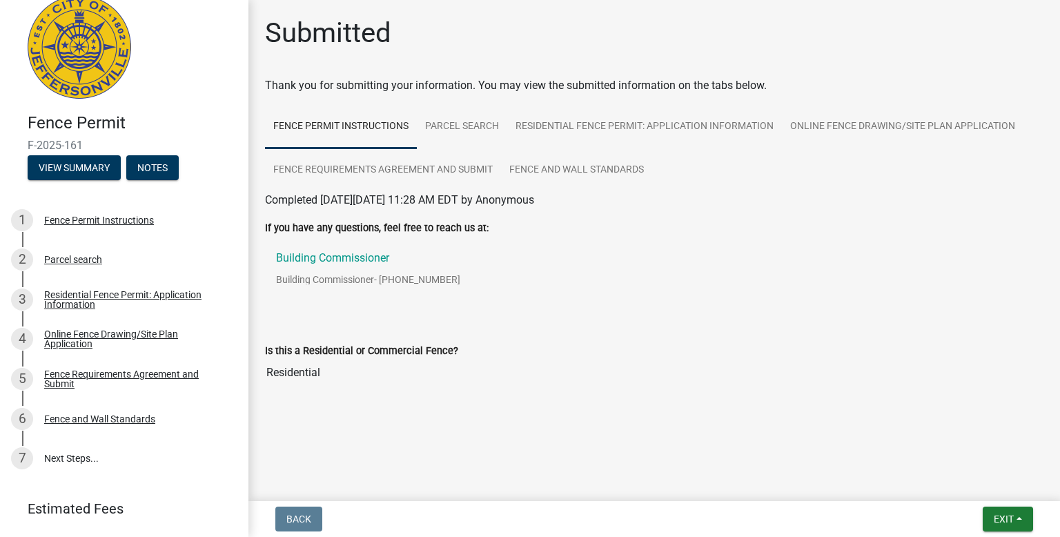
scroll to position [58, 0]
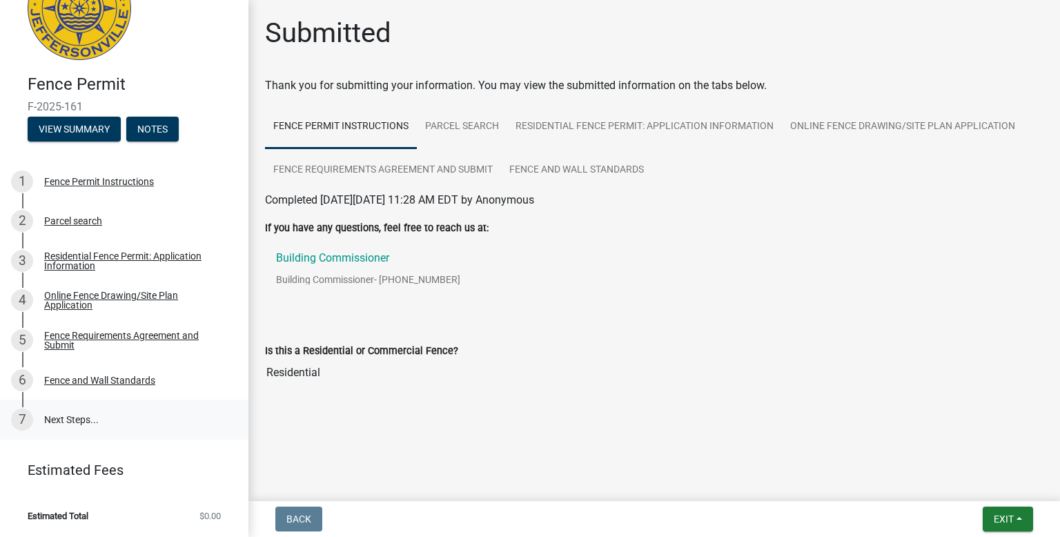
click at [72, 418] on link "7 Next Steps..." at bounding box center [124, 420] width 248 height 40
click at [1003, 516] on span "Exit" at bounding box center [1004, 518] width 20 height 11
click at [974, 484] on button "Save & Exit" at bounding box center [978, 483] width 110 height 33
